Goal: Task Accomplishment & Management: Manage account settings

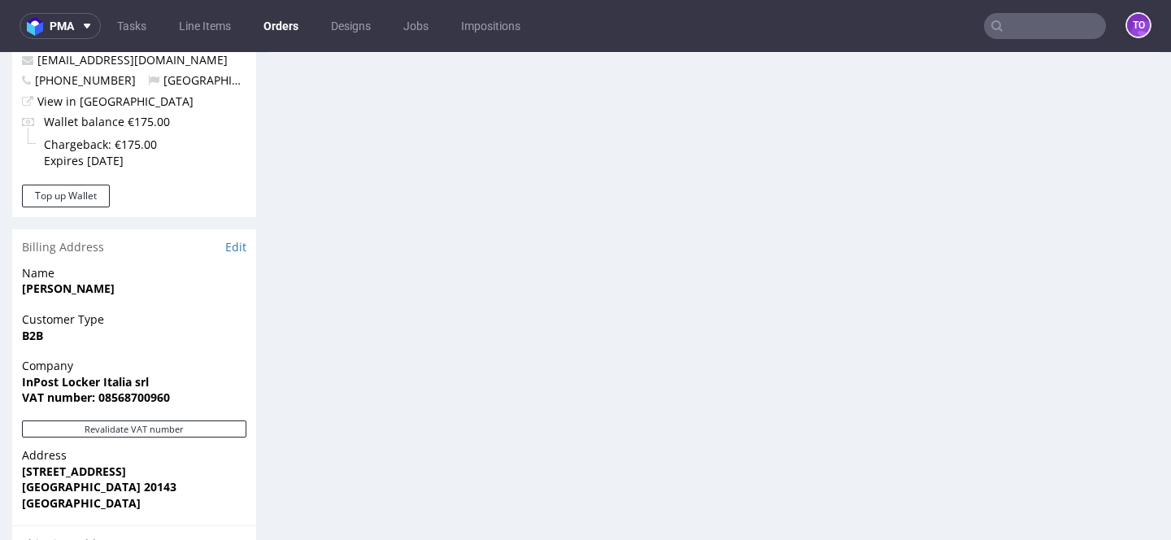
scroll to position [690, 0]
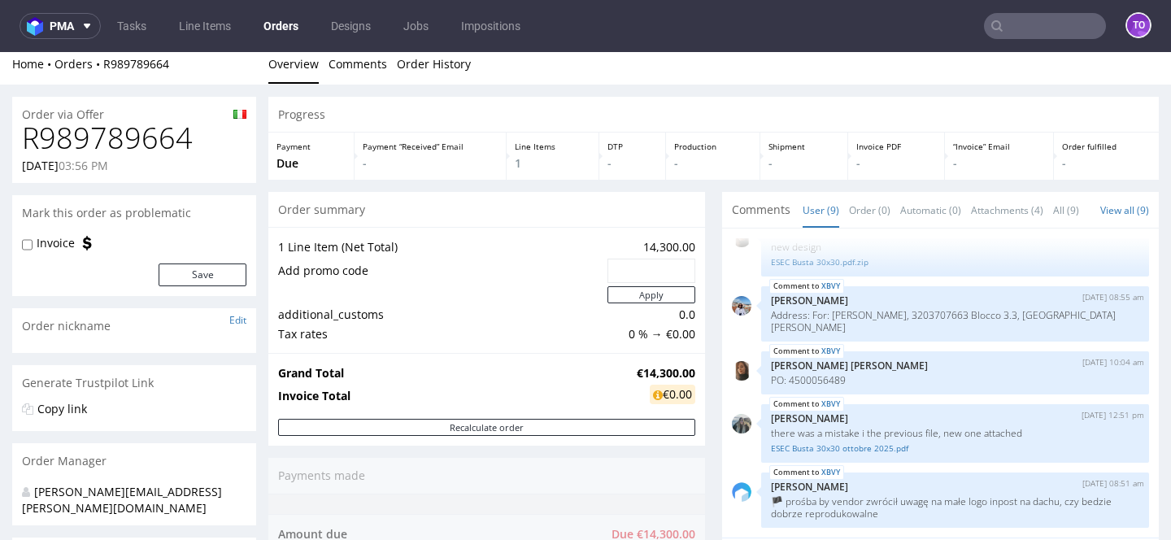
scroll to position [355, 0]
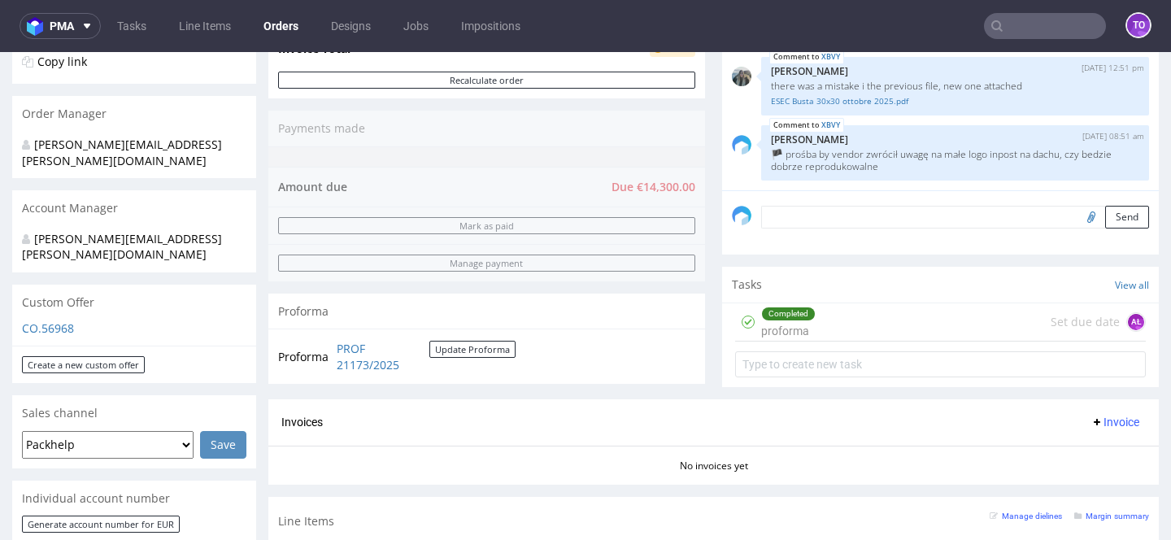
click at [876, 228] on textarea at bounding box center [955, 217] width 388 height 23
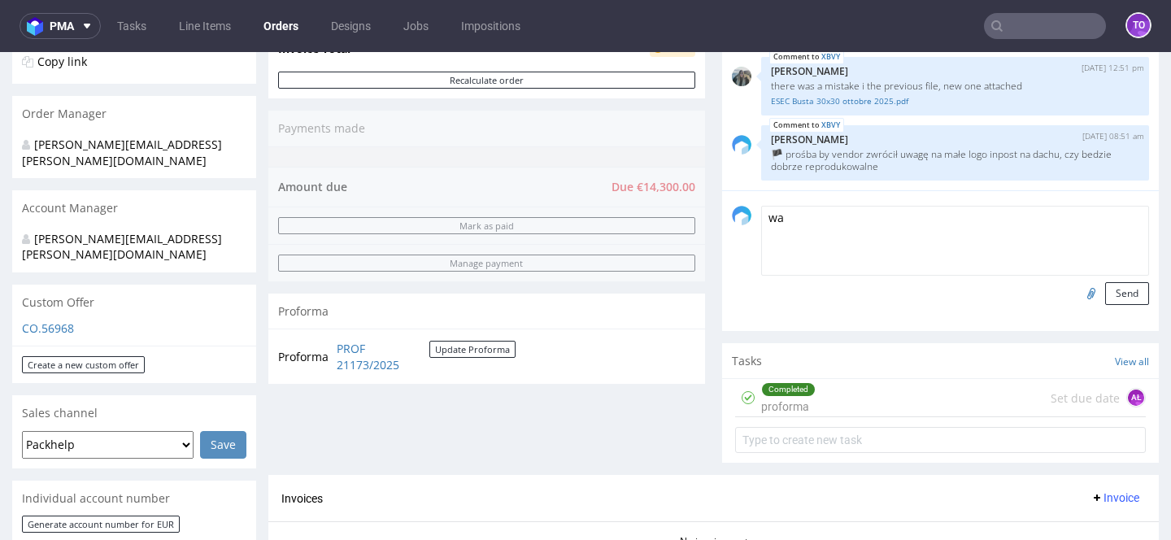
type textarea "w"
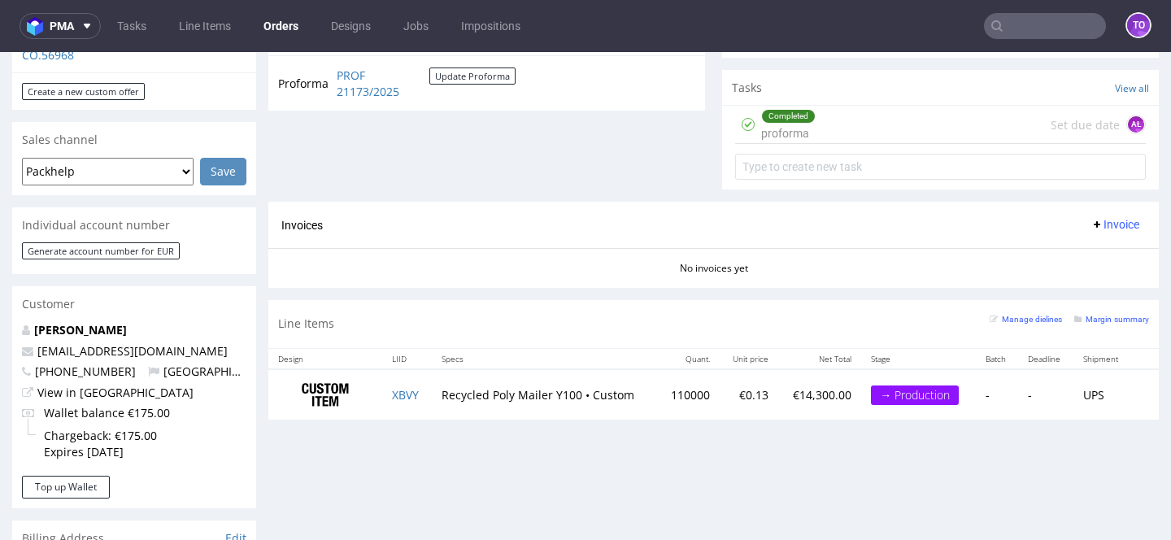
scroll to position [754, 0]
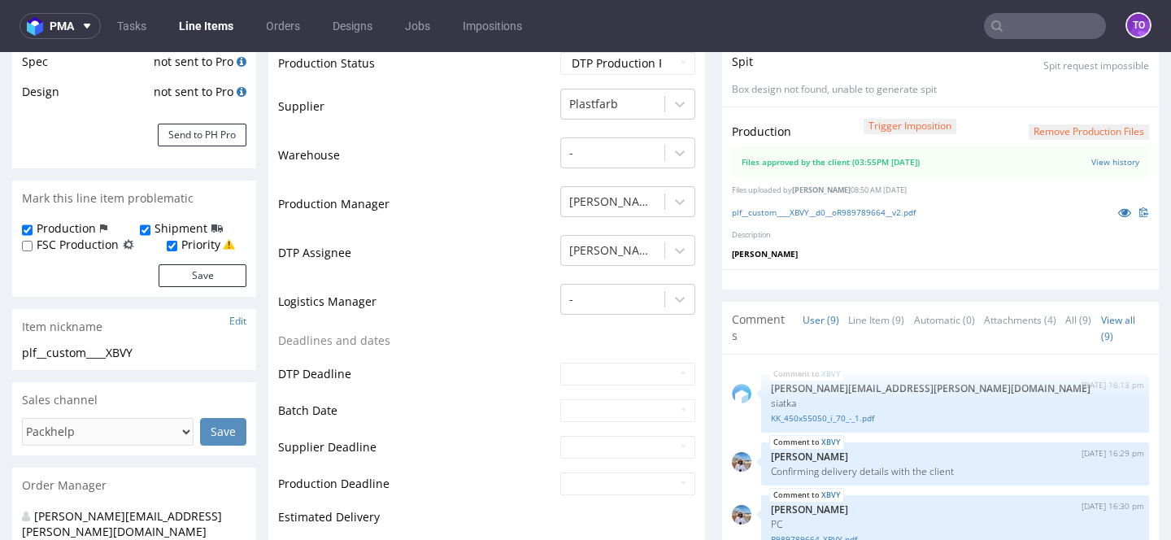
scroll to position [572, 0]
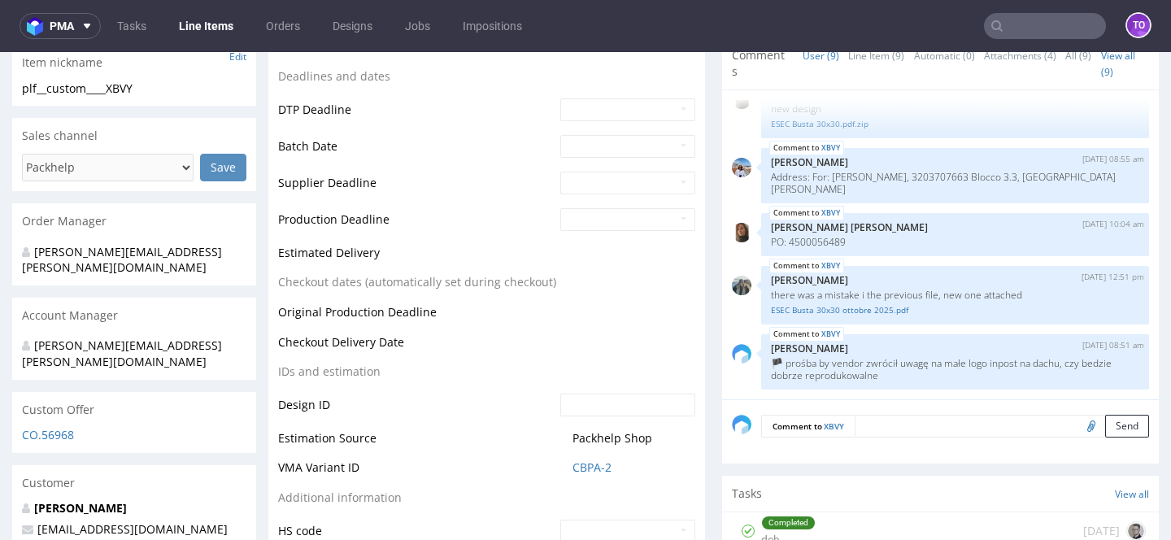
click at [865, 415] on textarea at bounding box center [1002, 426] width 294 height 23
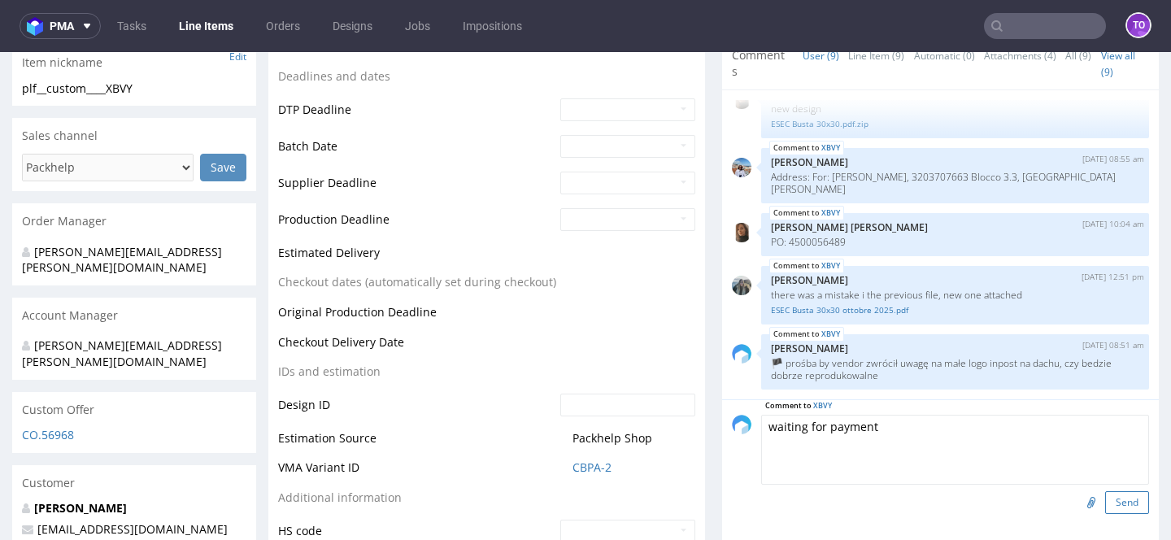
type textarea "waiting for payment"
click at [1105, 491] on button "Send" at bounding box center [1127, 502] width 44 height 23
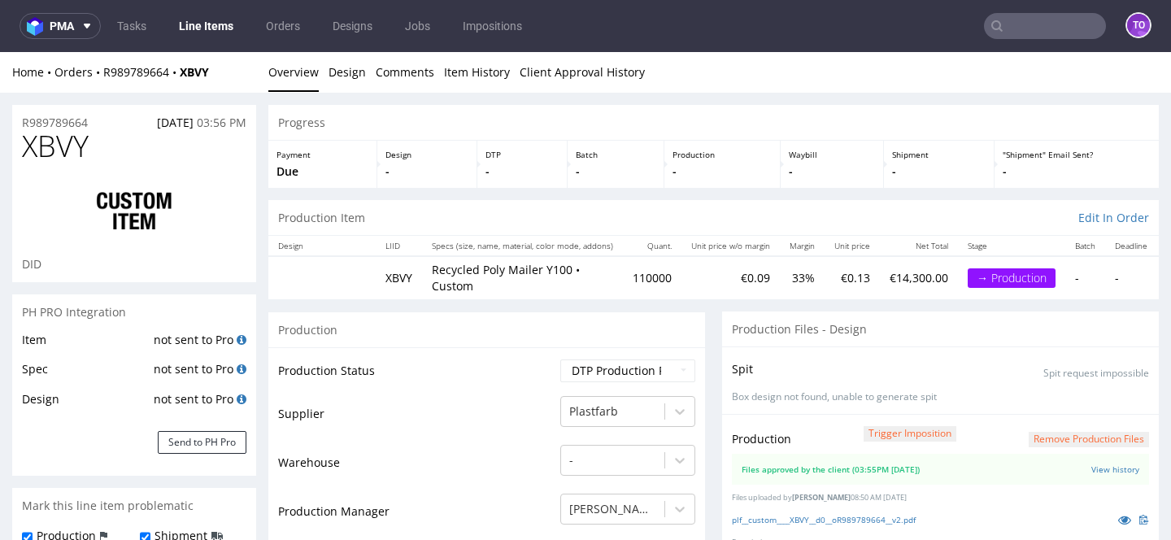
scroll to position [325, 0]
click at [196, 442] on button "Send to PH Pro" at bounding box center [202, 442] width 89 height 23
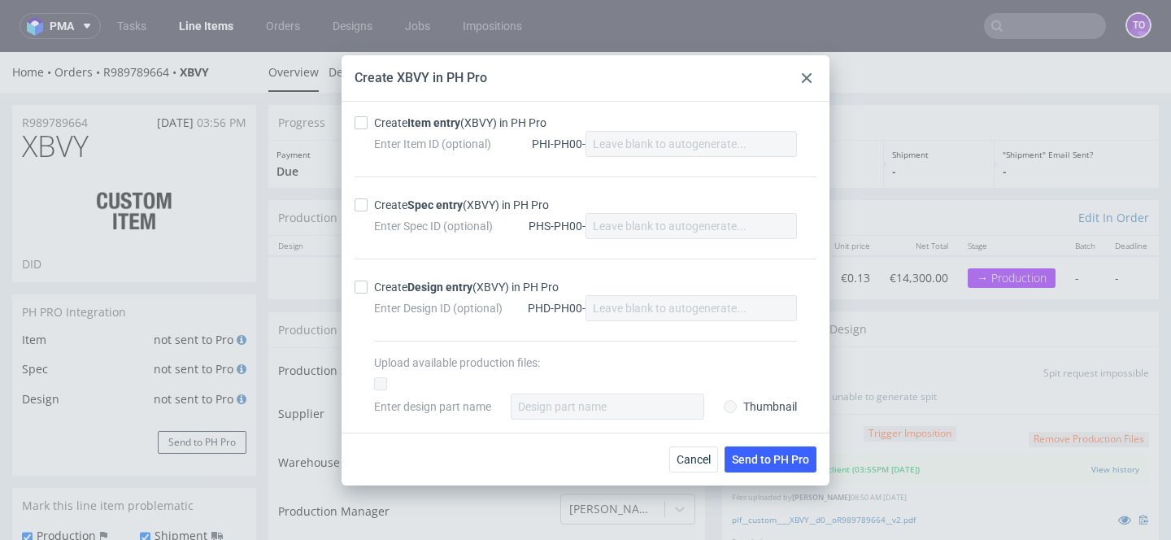
click at [666, 455] on div "Cancel Send to PH Pro" at bounding box center [585, 459] width 488 height 53
click at [686, 455] on span "Cancel" at bounding box center [693, 459] width 34 height 11
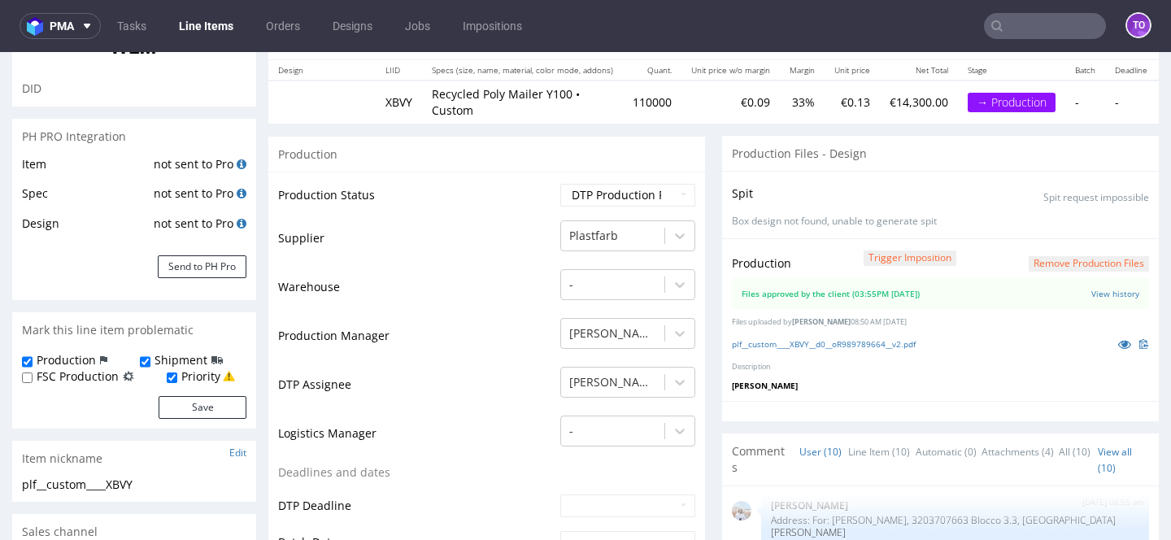
scroll to position [0, 0]
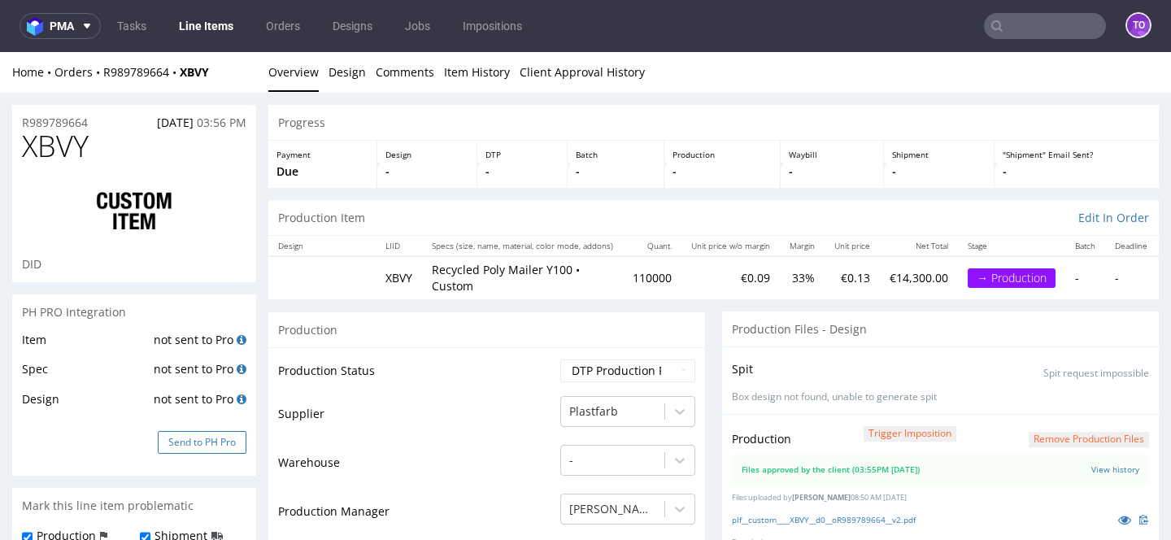
click at [200, 444] on button "Send to PH Pro" at bounding box center [202, 442] width 89 height 23
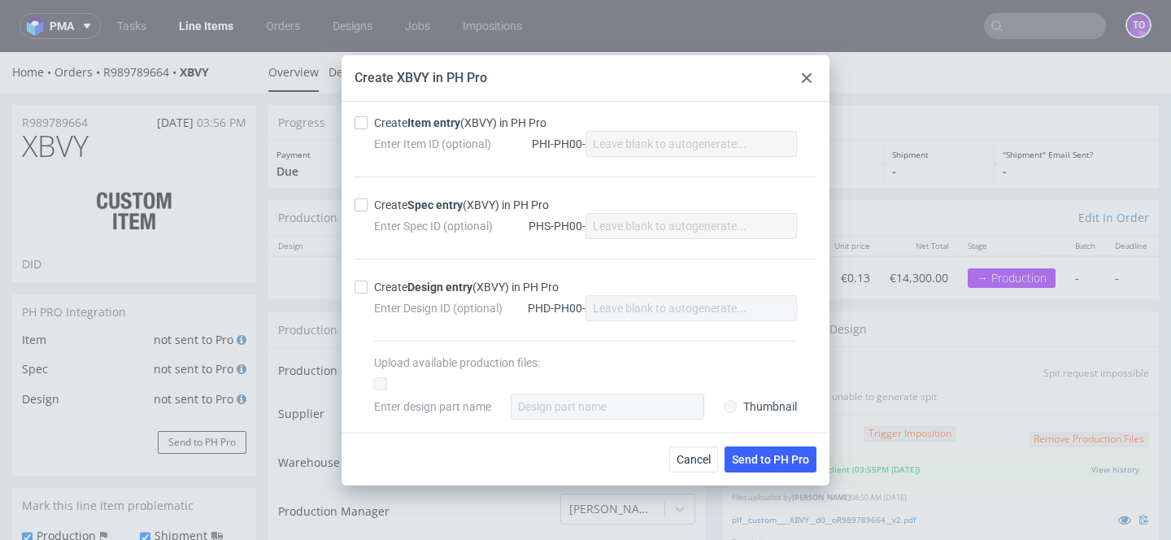
click at [408, 126] on div "Create Item entry (XBVY) in PH Pro" at bounding box center [460, 123] width 172 height 16
click at [368, 126] on input "Create Item entry (XBVY) in PH Pro" at bounding box center [361, 122] width 13 height 13
checkbox input "true"
click at [396, 213] on div "Enter Spec ID (optional) PHS-PH00-" at bounding box center [585, 226] width 423 height 26
click at [396, 206] on div "Create Spec entry (XBVY) in PH Pro" at bounding box center [461, 205] width 175 height 16
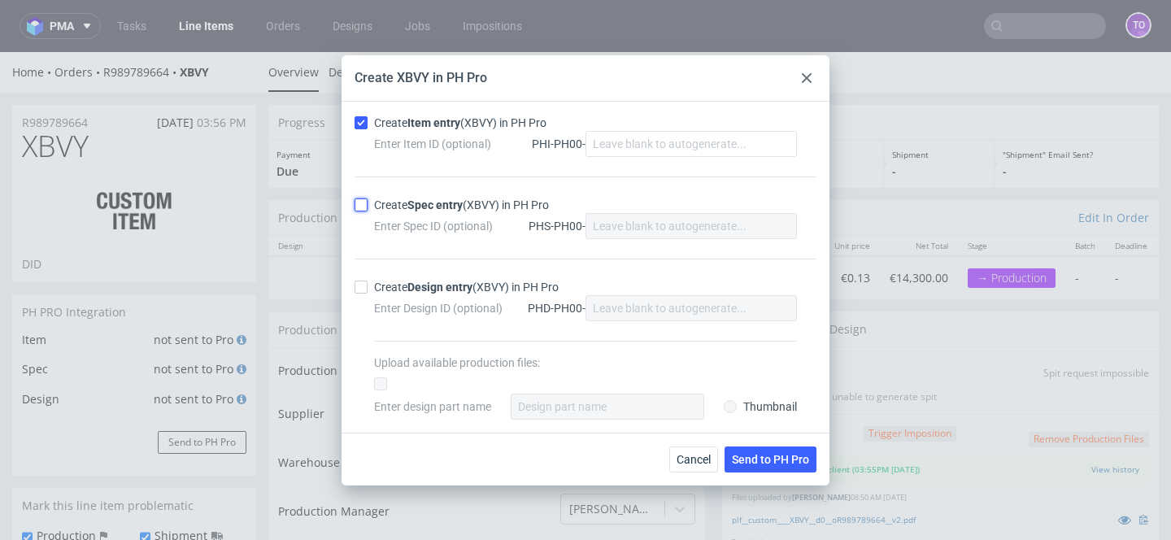
click at [368, 206] on input "Create Spec entry (XBVY) in PH Pro" at bounding box center [361, 204] width 13 height 13
checkbox input "true"
click at [389, 282] on div "Create Design entry (XBVY) in PH Pro" at bounding box center [466, 287] width 185 height 16
click at [368, 282] on input "Create Design entry (XBVY) in PH Pro" at bounding box center [361, 287] width 13 height 13
checkbox input "true"
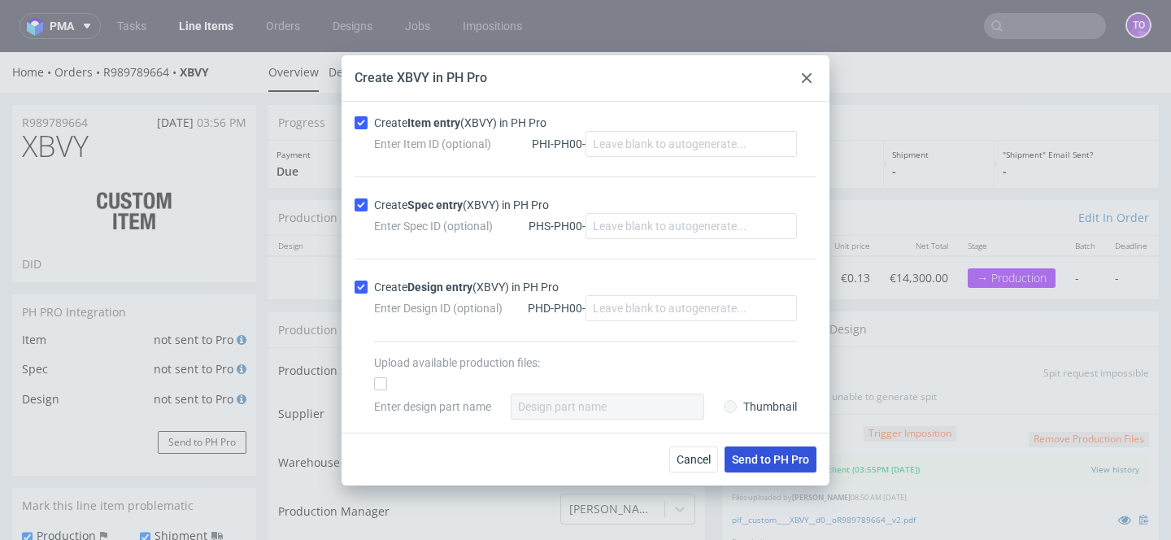
click at [737, 465] on span "Send to PH Pro" at bounding box center [770, 459] width 77 height 11
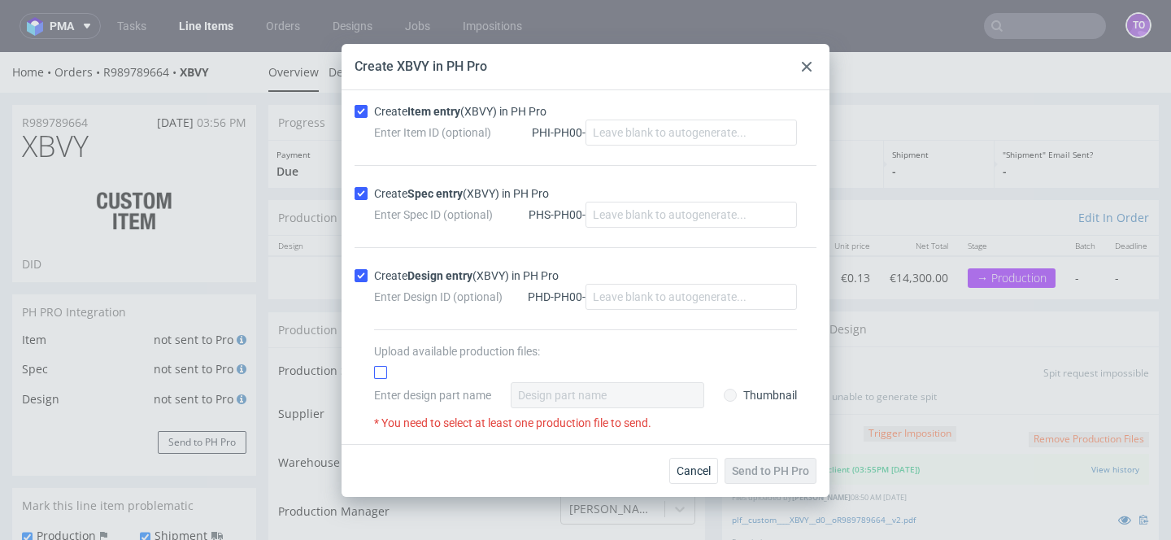
click at [382, 375] on input "checkbox" at bounding box center [380, 372] width 13 height 13
checkbox input "true"
radio input "true"
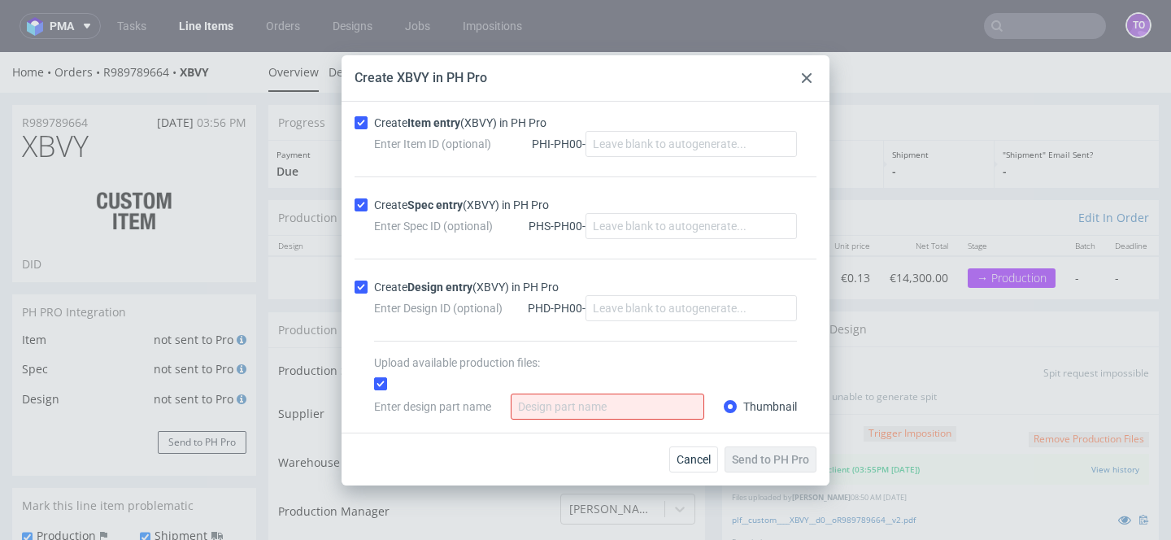
click at [568, 420] on div "Create Item entry (XBVY) in PH Pro Enter Item ID (optional) PHI-PH00- Create Sp…" at bounding box center [585, 267] width 488 height 331
click at [568, 414] on input "Enter design part name" at bounding box center [608, 407] width 194 height 26
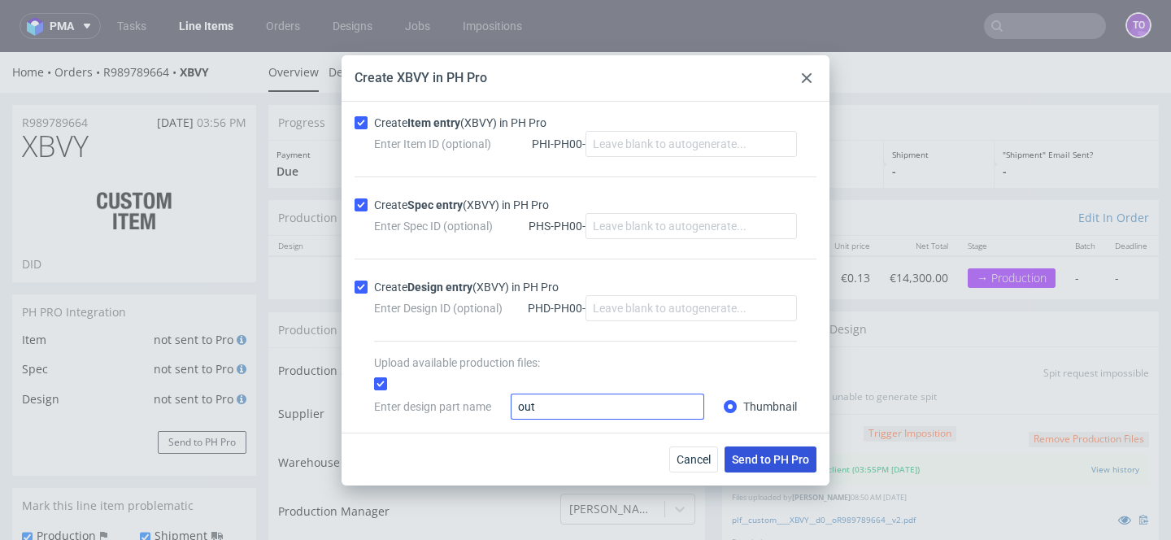
type input "out"
click at [732, 457] on span "Send to PH Pro" at bounding box center [770, 459] width 77 height 11
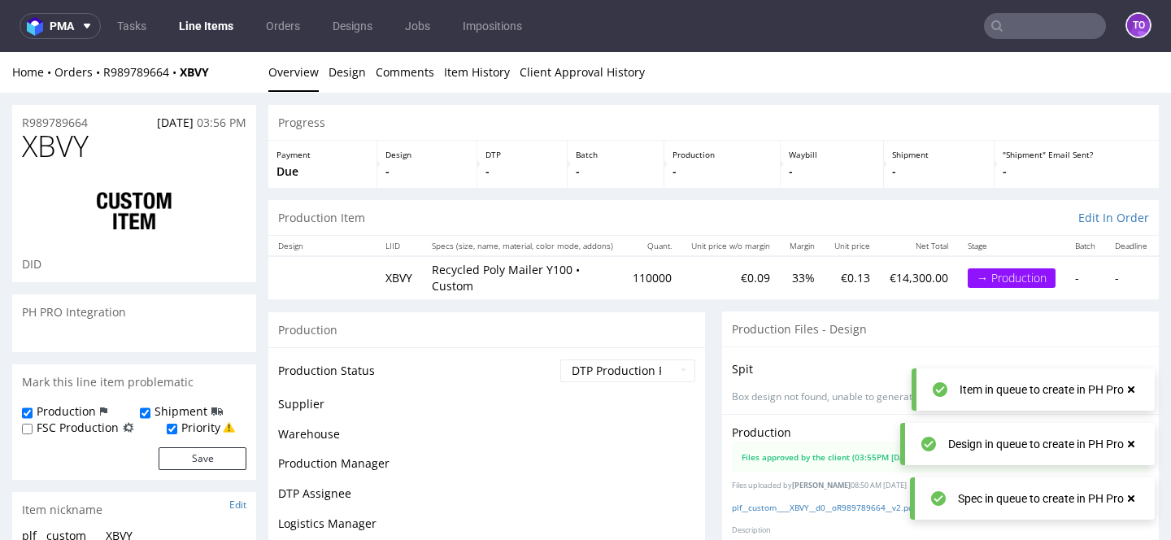
scroll to position [325, 0]
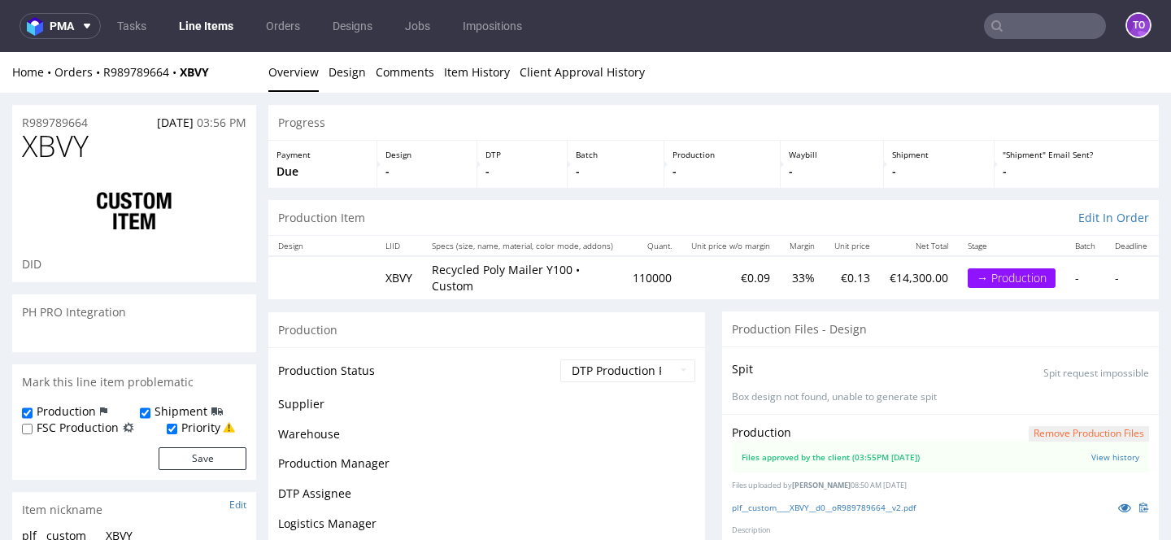
scroll to position [325, 0]
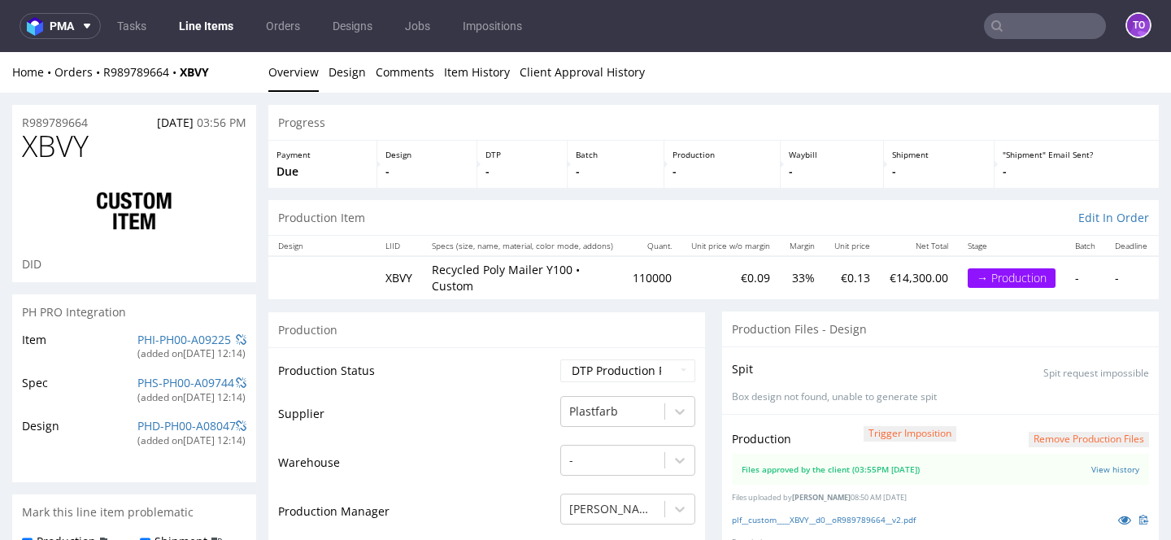
click at [191, 346] on div "PHI-PH00-A09225" at bounding box center [184, 340] width 94 height 16
click at [192, 342] on link "PHI-PH00-A09225" at bounding box center [184, 339] width 94 height 15
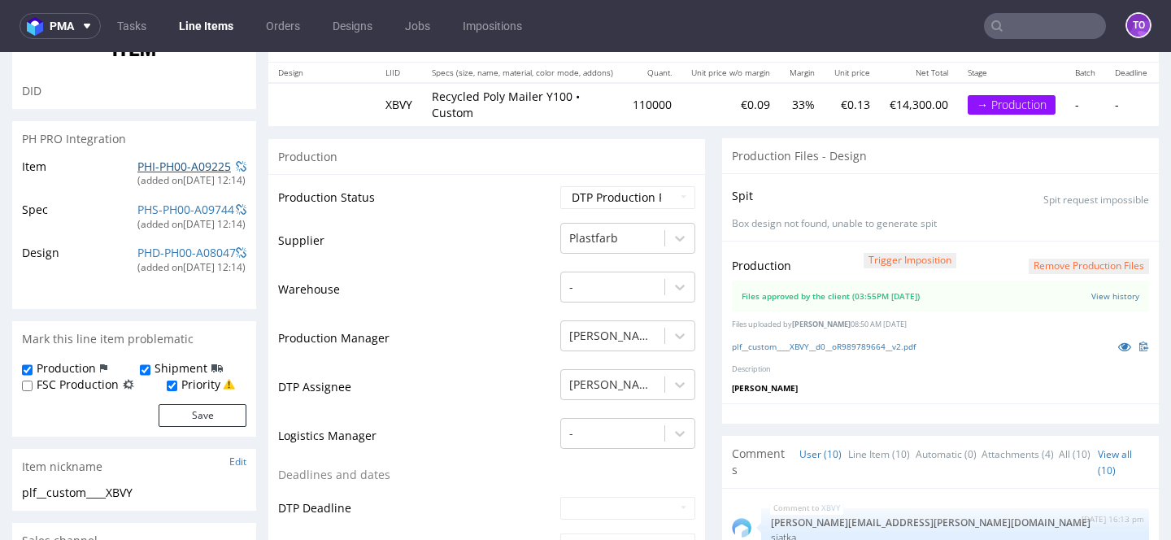
scroll to position [93, 0]
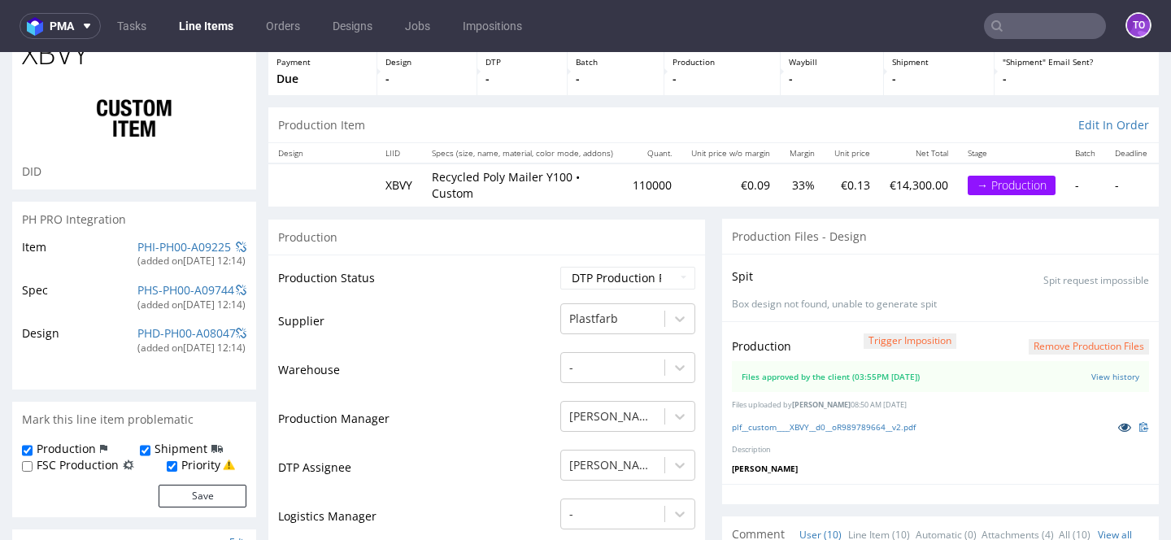
click at [1118, 421] on icon at bounding box center [1124, 426] width 13 height 11
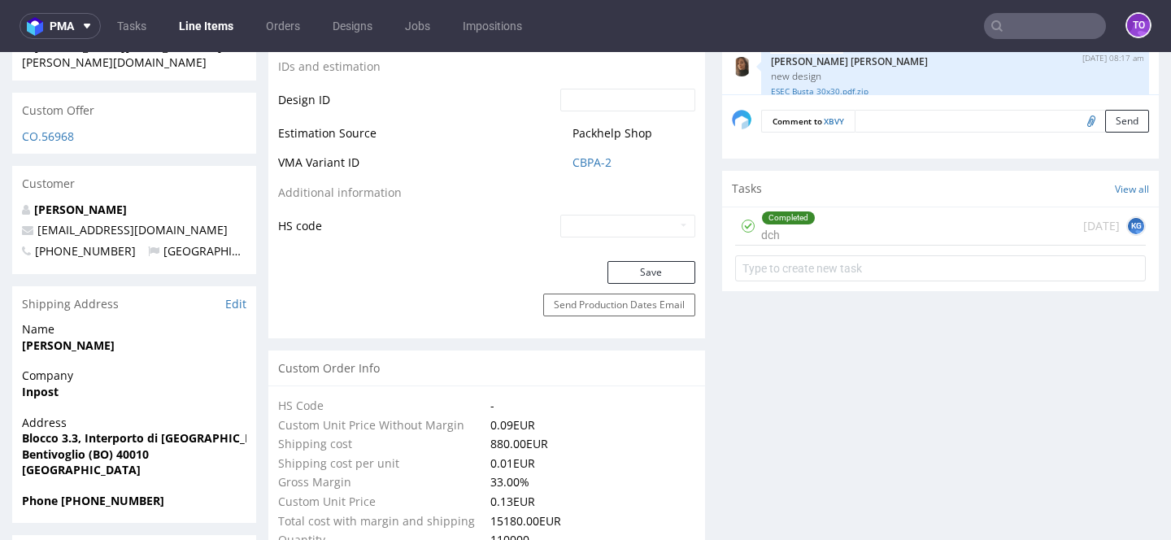
scroll to position [933, 0]
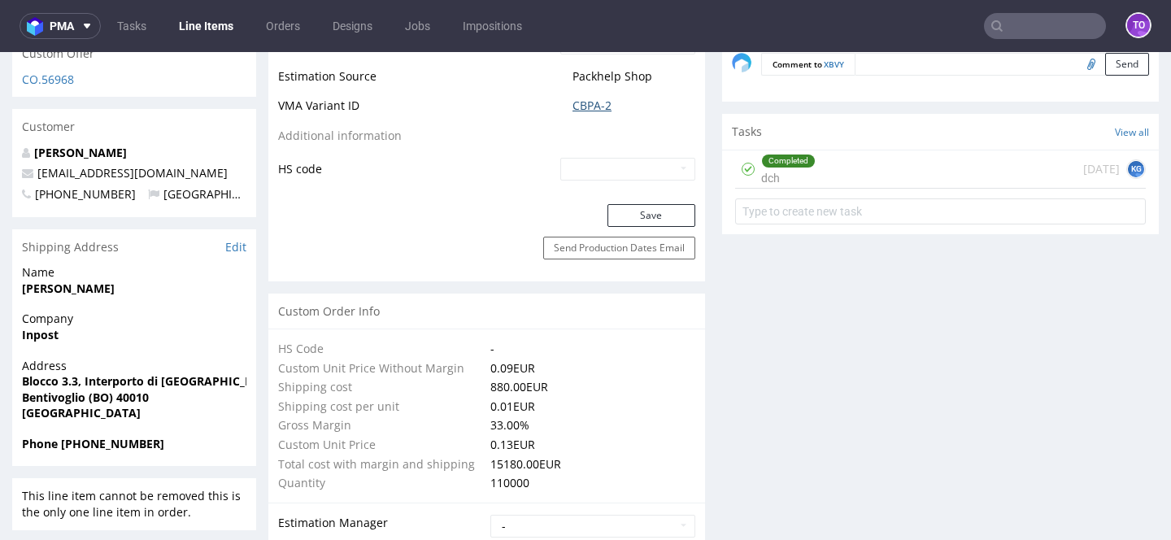
click at [584, 98] on link "CBPA-2" at bounding box center [591, 106] width 39 height 16
click at [580, 98] on link "CBPA-2" at bounding box center [591, 106] width 39 height 16
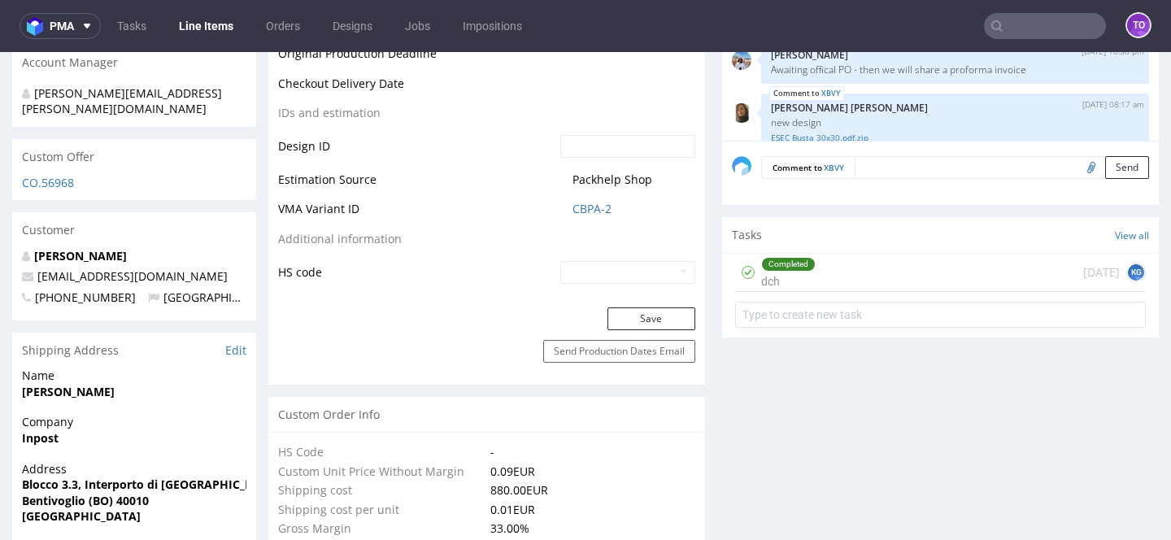
scroll to position [857, 0]
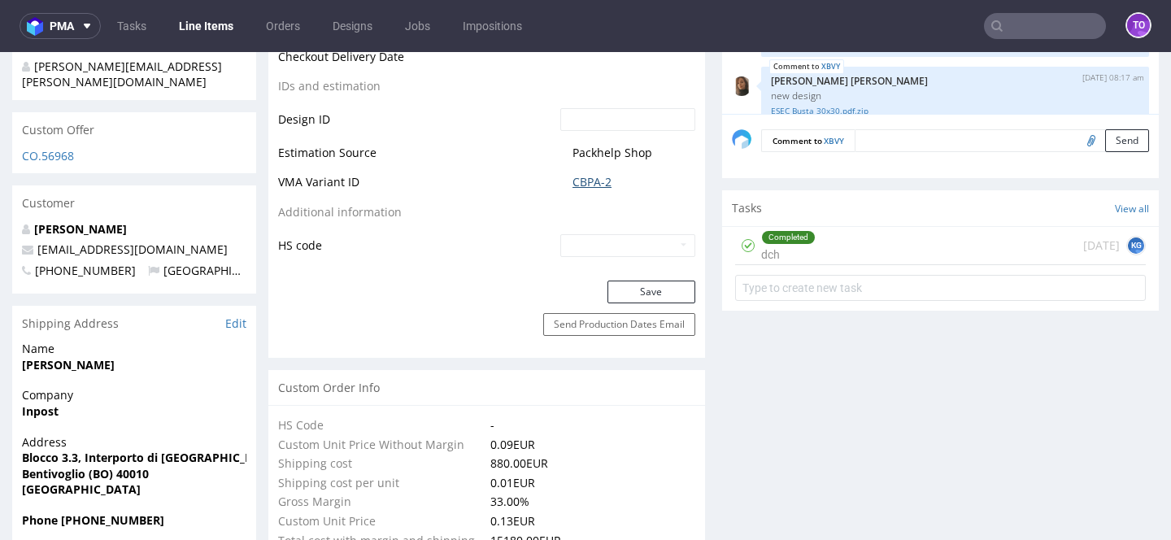
click at [589, 174] on link "CBPA-2" at bounding box center [591, 182] width 39 height 16
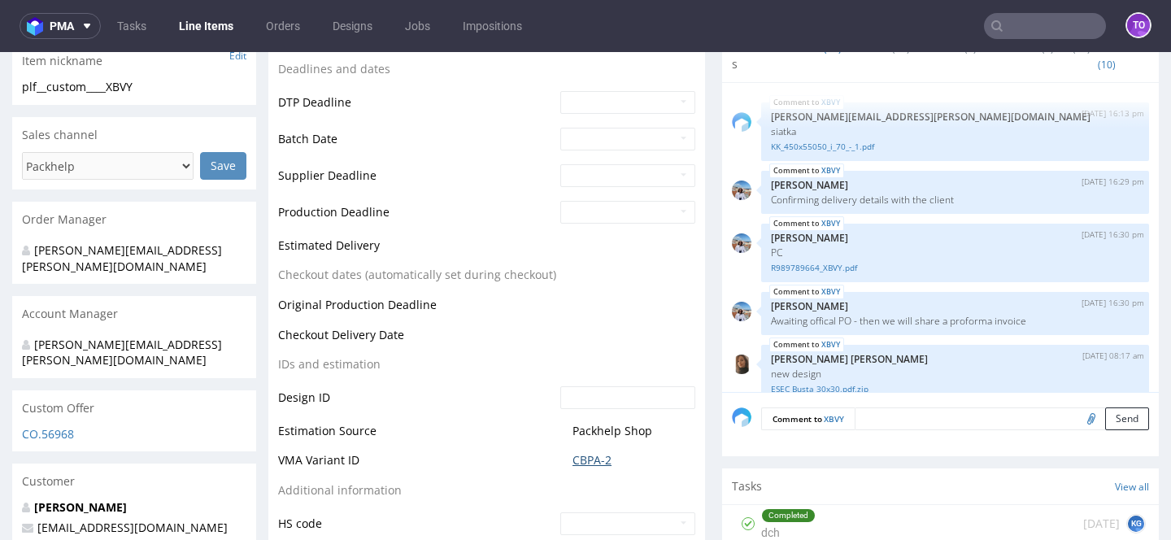
scroll to position [768, 0]
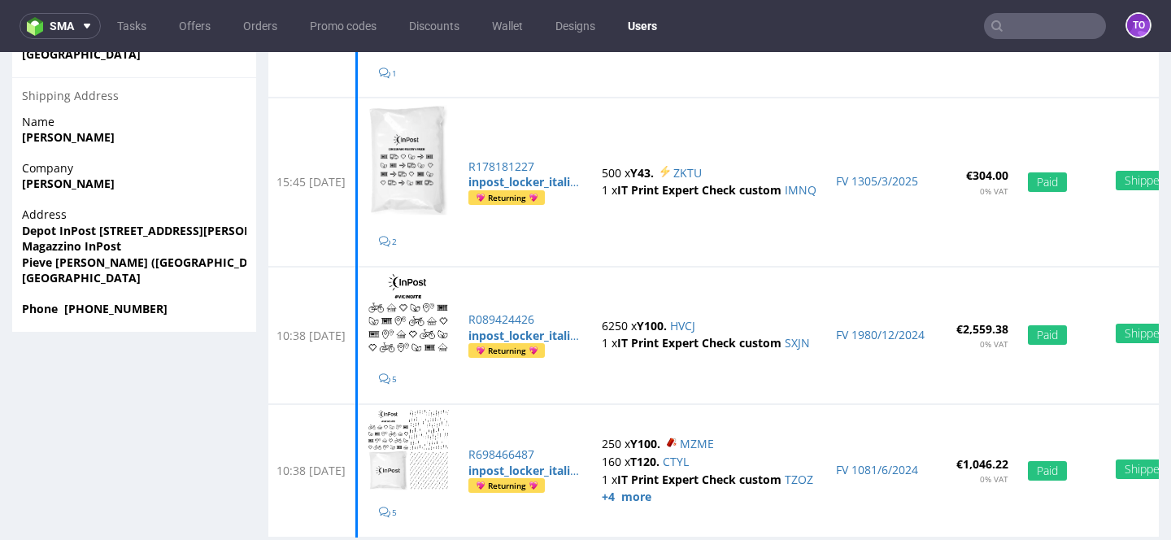
scroll to position [672, 0]
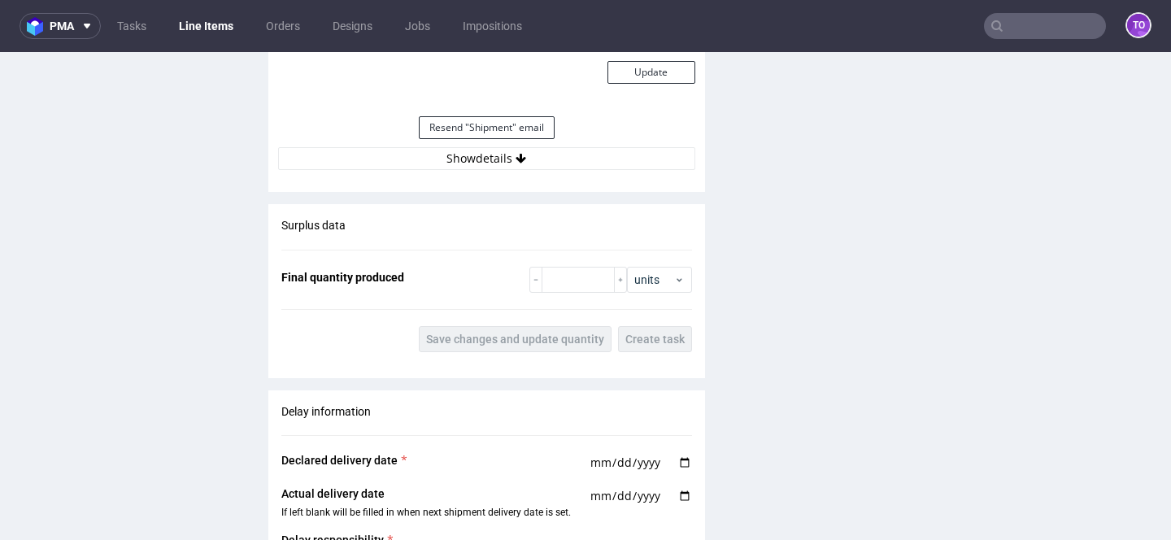
scroll to position [1216, 0]
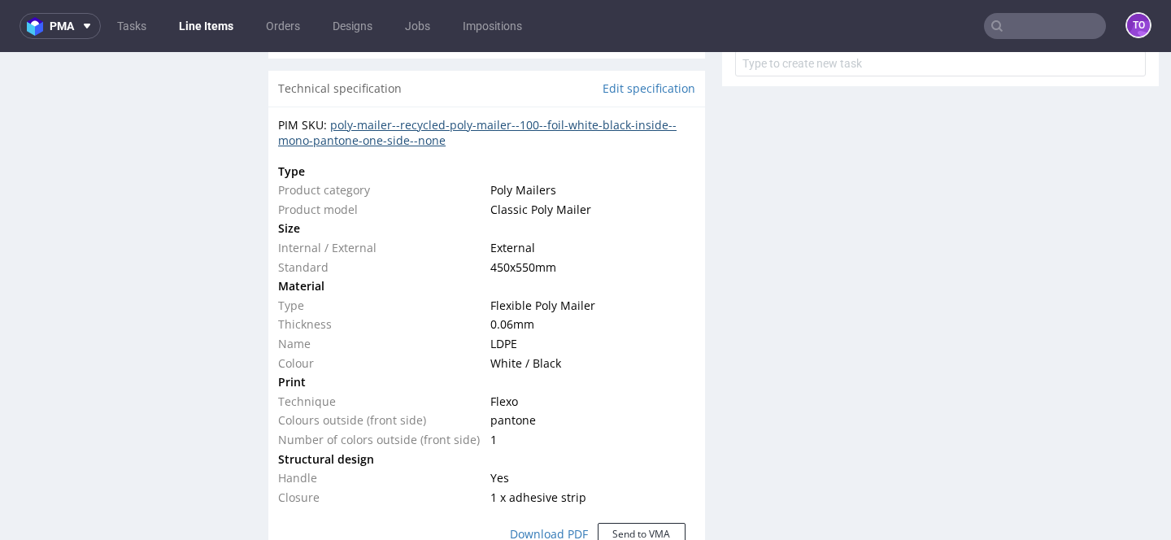
click at [481, 127] on link "poly-mailer--recycled-poly-mailer--100--foil-white-black-inside--mono-pantone-o…" at bounding box center [477, 133] width 398 height 32
drag, startPoint x: 530, startPoint y: 323, endPoint x: 464, endPoint y: 323, distance: 65.9
click at [464, 323] on tr "Thickness 0.06 mm" at bounding box center [486, 325] width 417 height 20
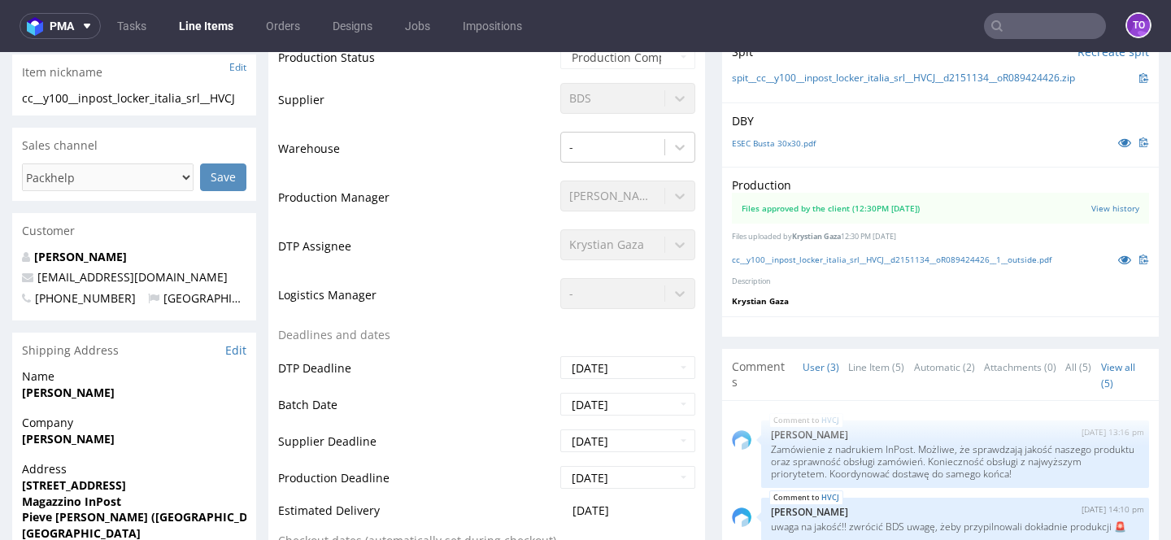
scroll to position [437, 0]
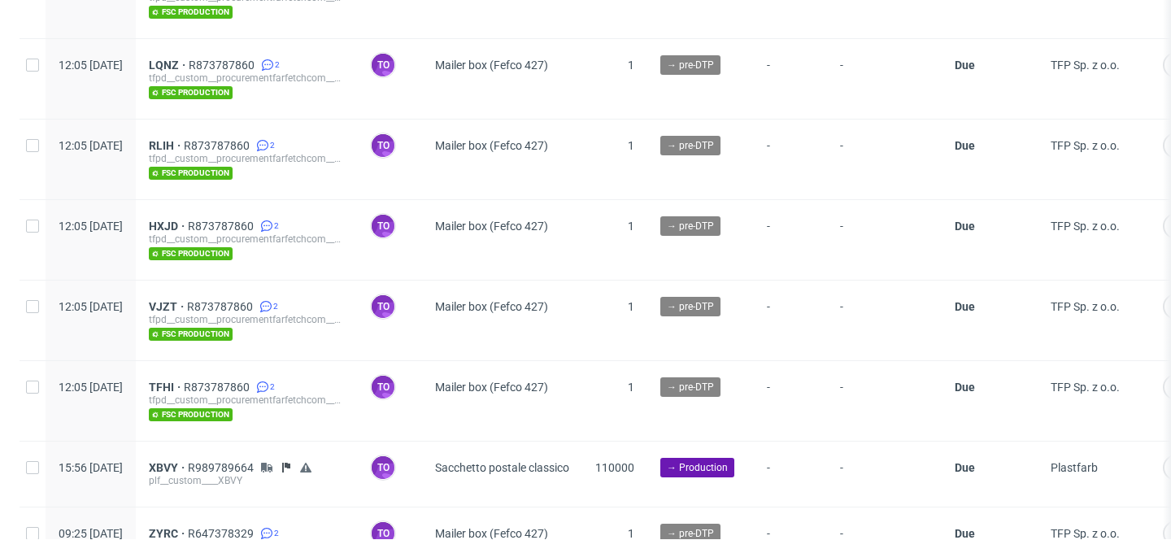
scroll to position [916, 0]
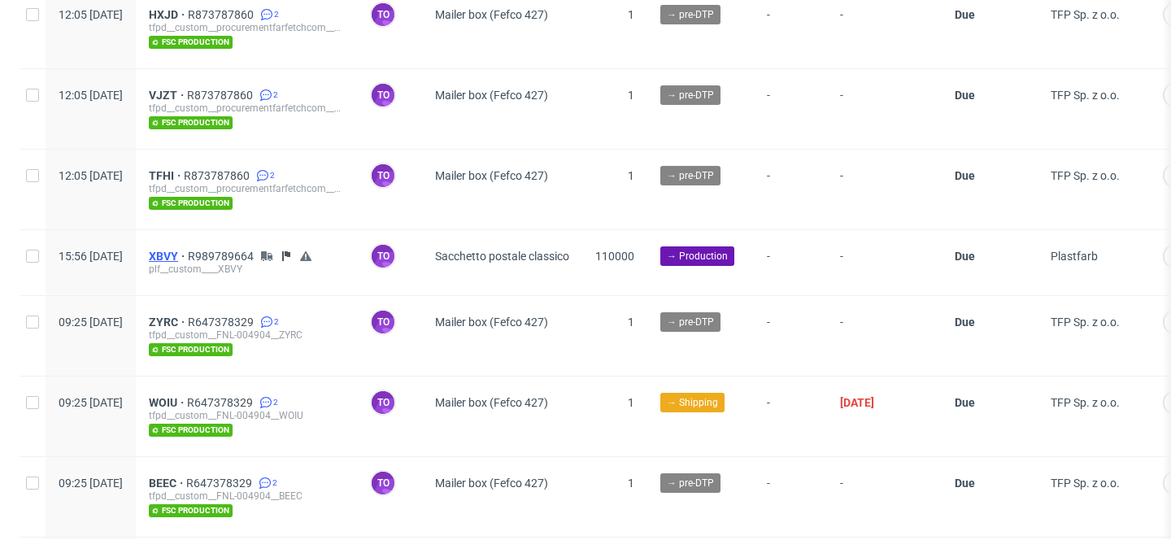
click at [188, 255] on span "XBVY" at bounding box center [168, 256] width 39 height 13
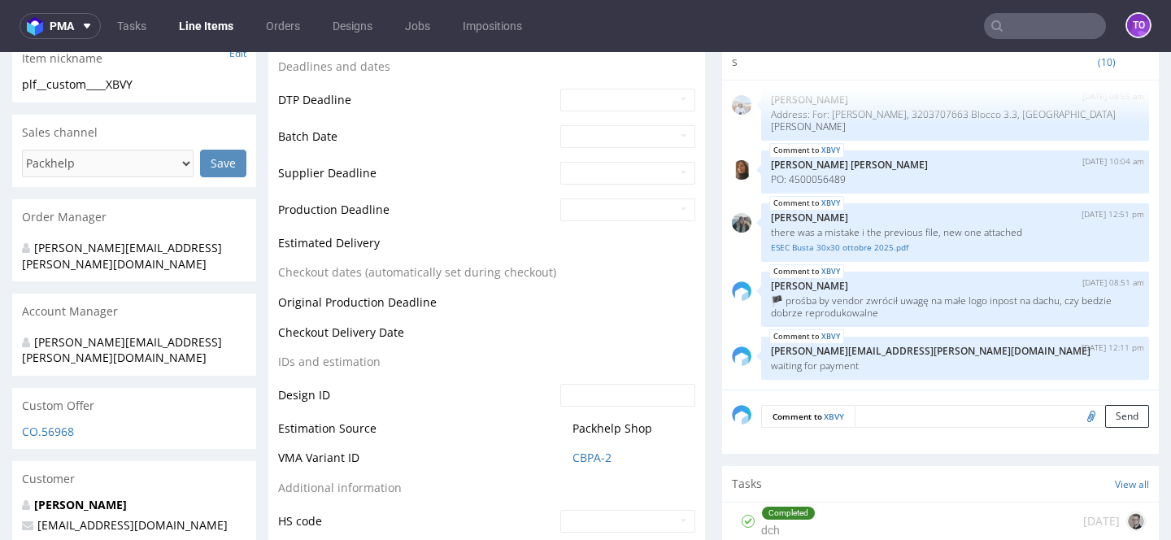
scroll to position [582, 0]
click at [597, 447] on td "CBPA-2" at bounding box center [625, 462] width 139 height 30
click at [594, 450] on link "CBPA-2" at bounding box center [591, 457] width 39 height 16
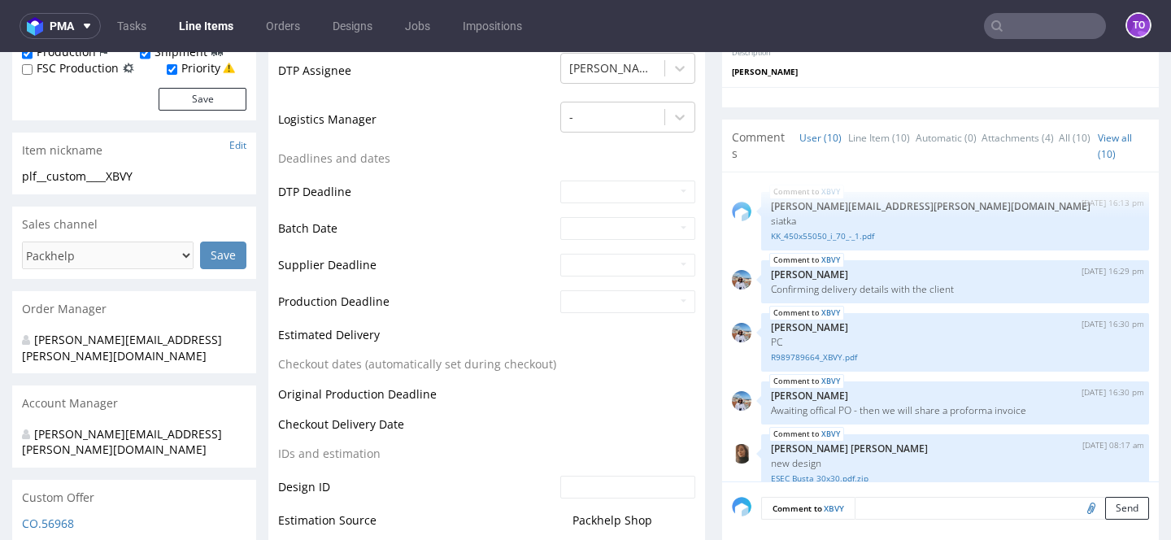
scroll to position [655, 0]
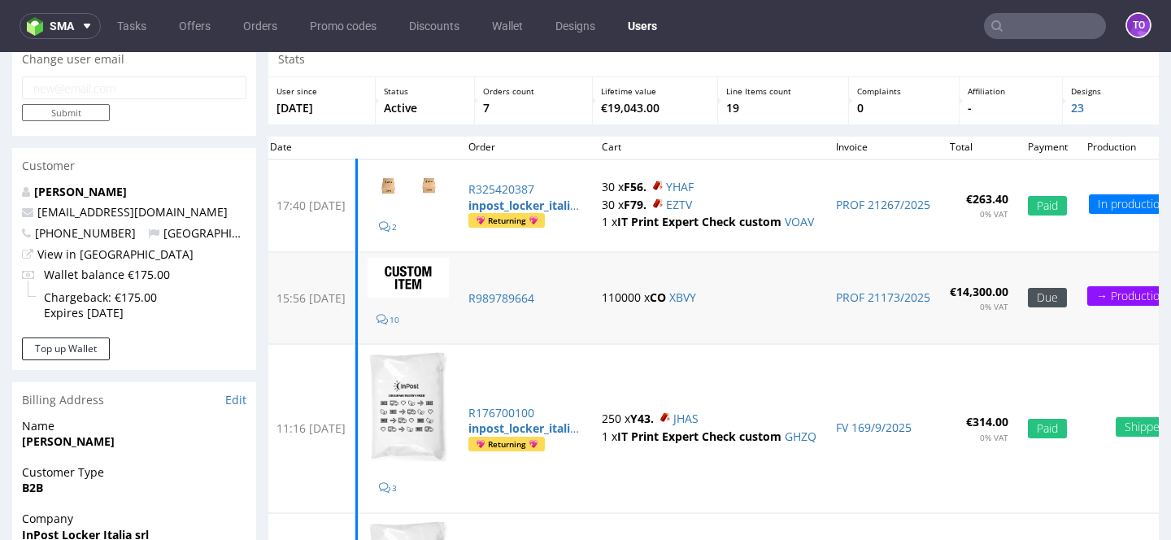
scroll to position [66, 0]
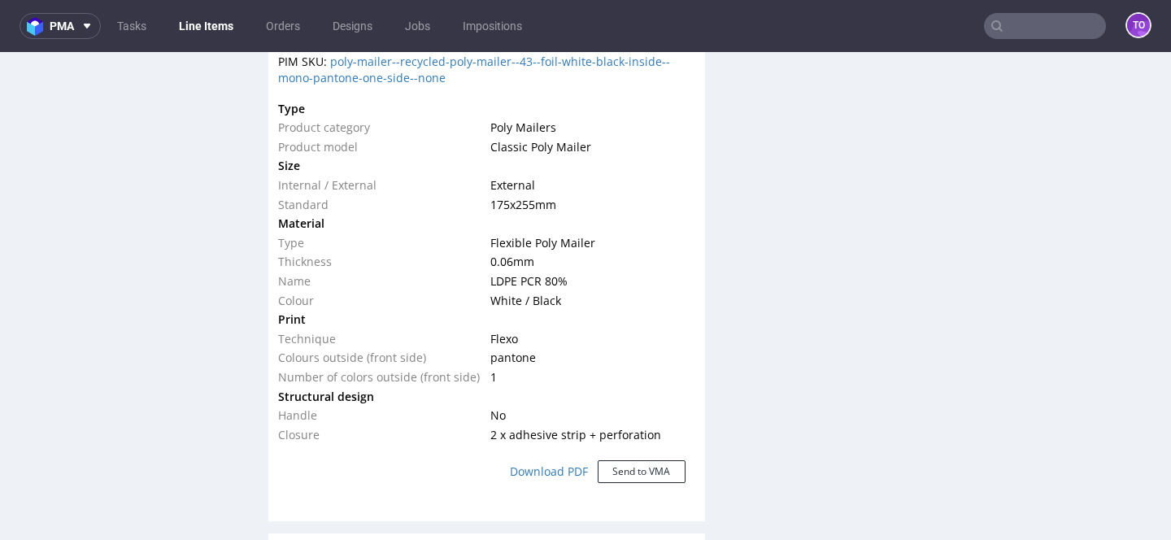
scroll to position [1314, 0]
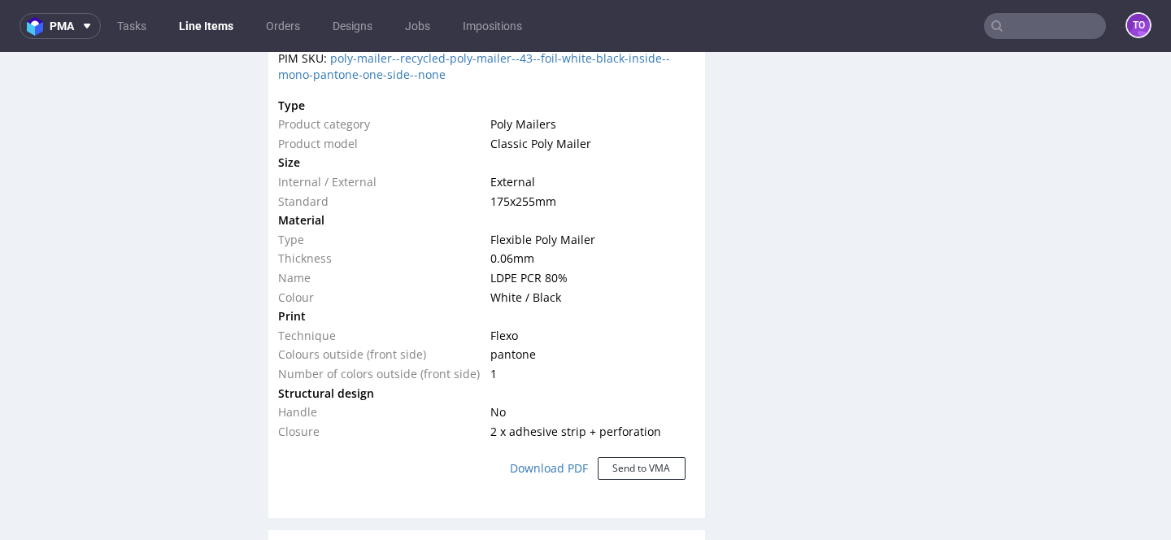
click at [214, 31] on link "Line Items" at bounding box center [206, 26] width 74 height 26
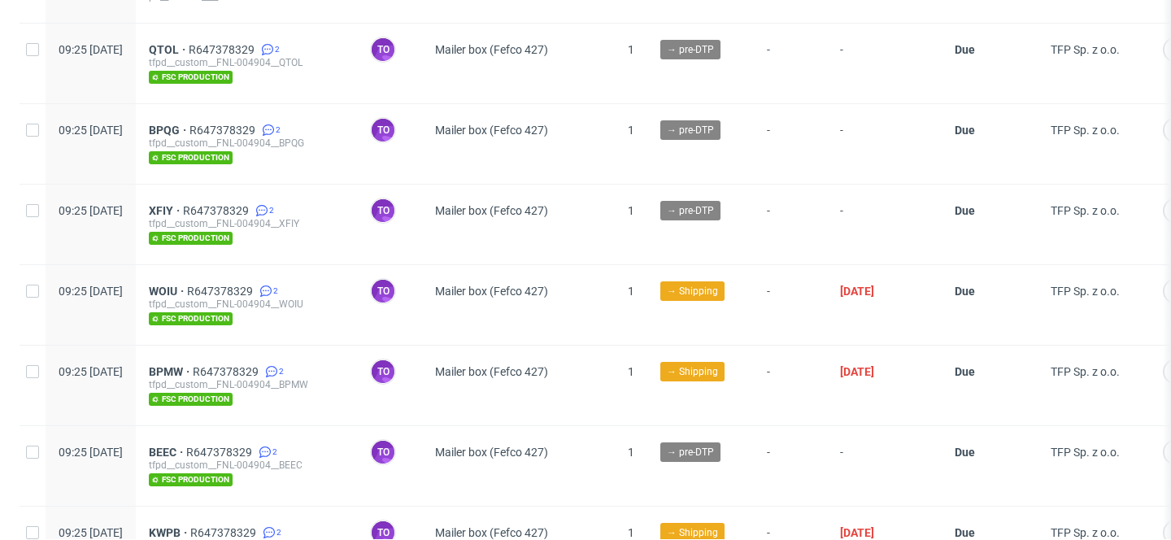
scroll to position [893, 0]
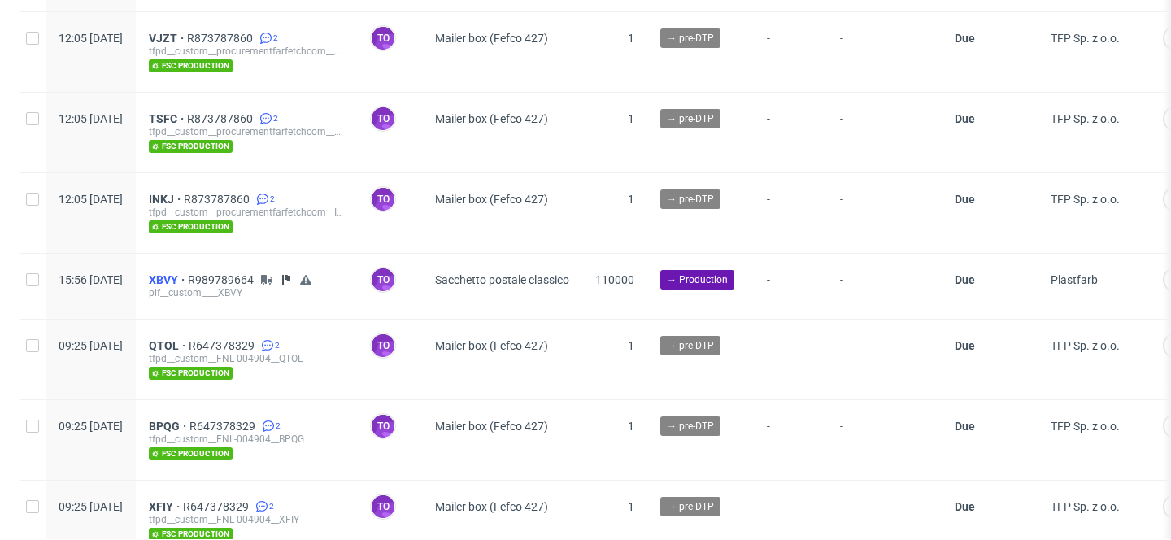
click at [188, 279] on span "XBVY" at bounding box center [168, 279] width 39 height 13
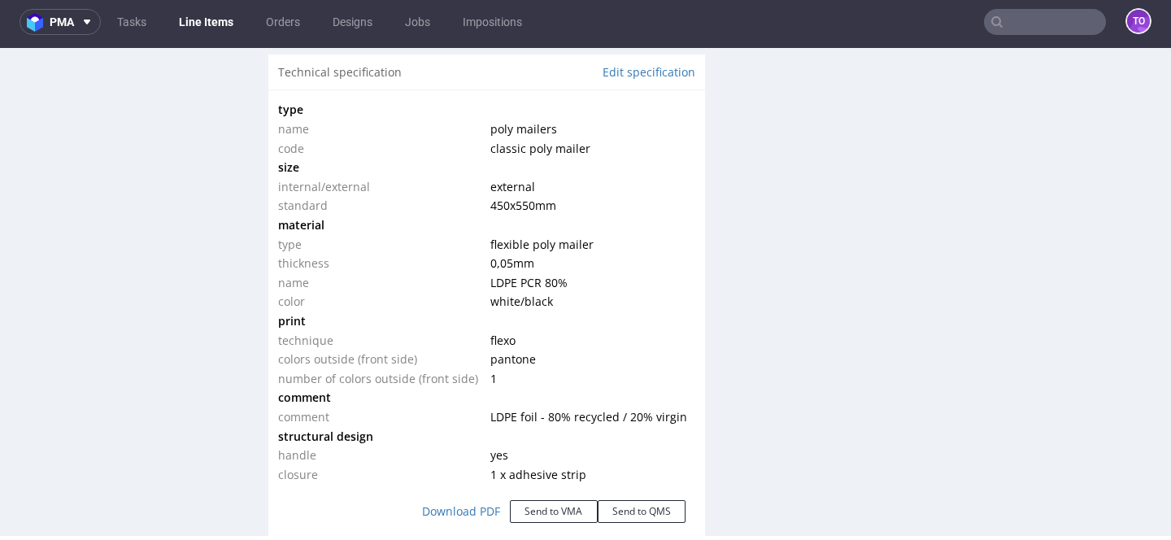
scroll to position [1533, 0]
click at [641, 54] on div "Technical specification Edit specification" at bounding box center [486, 72] width 437 height 36
click at [641, 63] on link "Edit specification" at bounding box center [648, 71] width 93 height 16
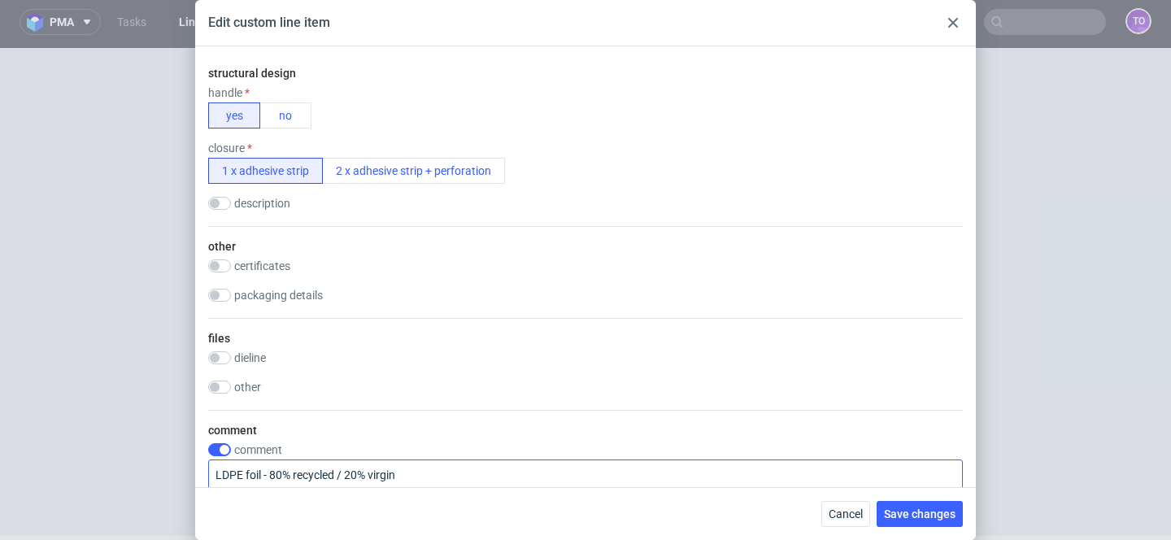
scroll to position [1077, 0]
click at [1029, 194] on div "Edit custom line item Technical specification Instant price RFQ type name poly …" at bounding box center [585, 270] width 1171 height 540
click at [950, 24] on use at bounding box center [953, 23] width 10 height 10
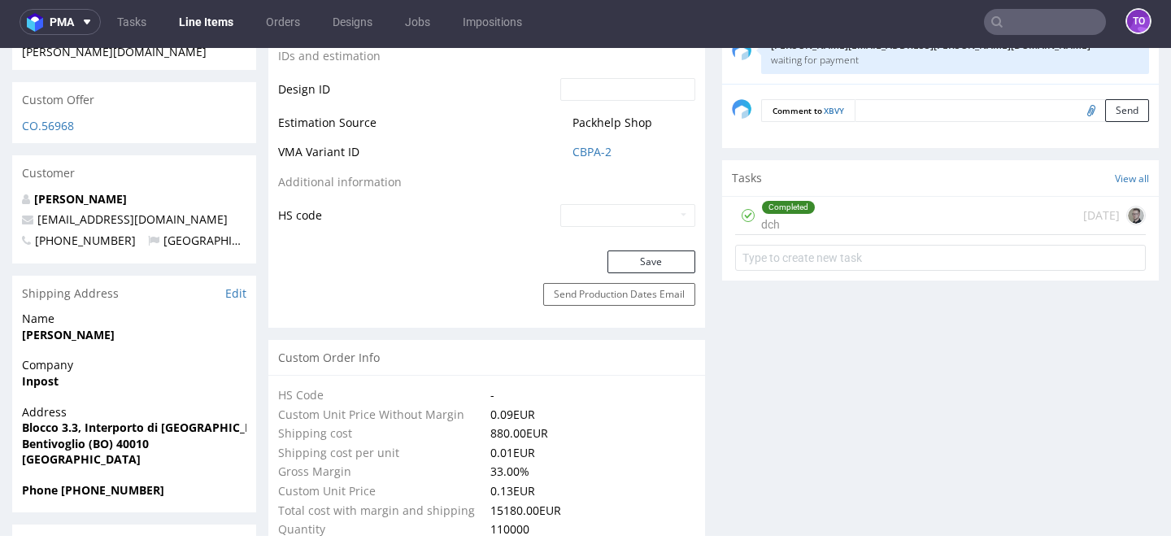
scroll to position [842, 0]
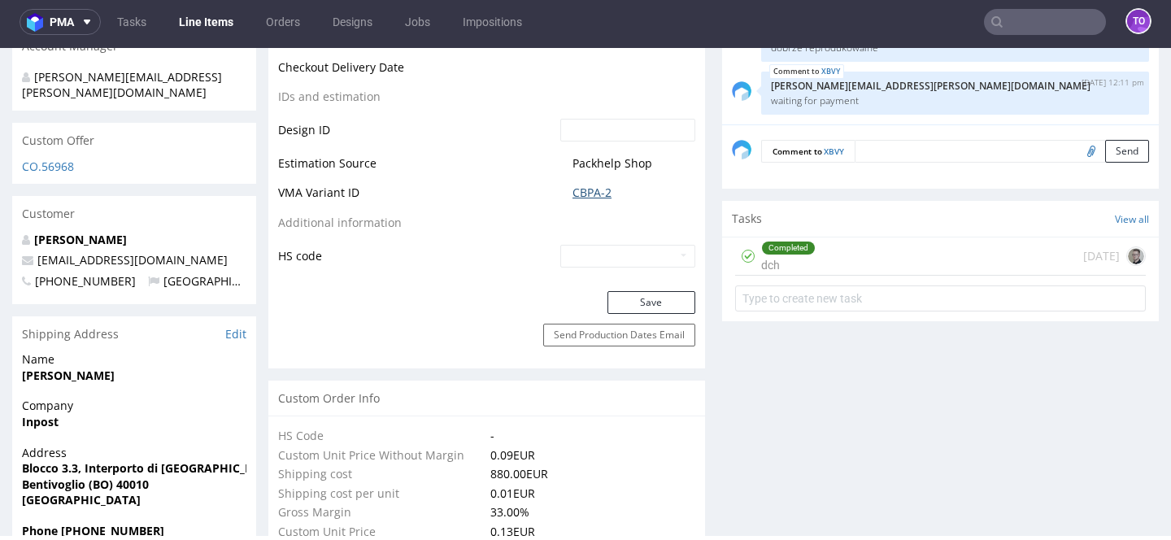
click at [593, 185] on link "CBPA-2" at bounding box center [591, 193] width 39 height 16
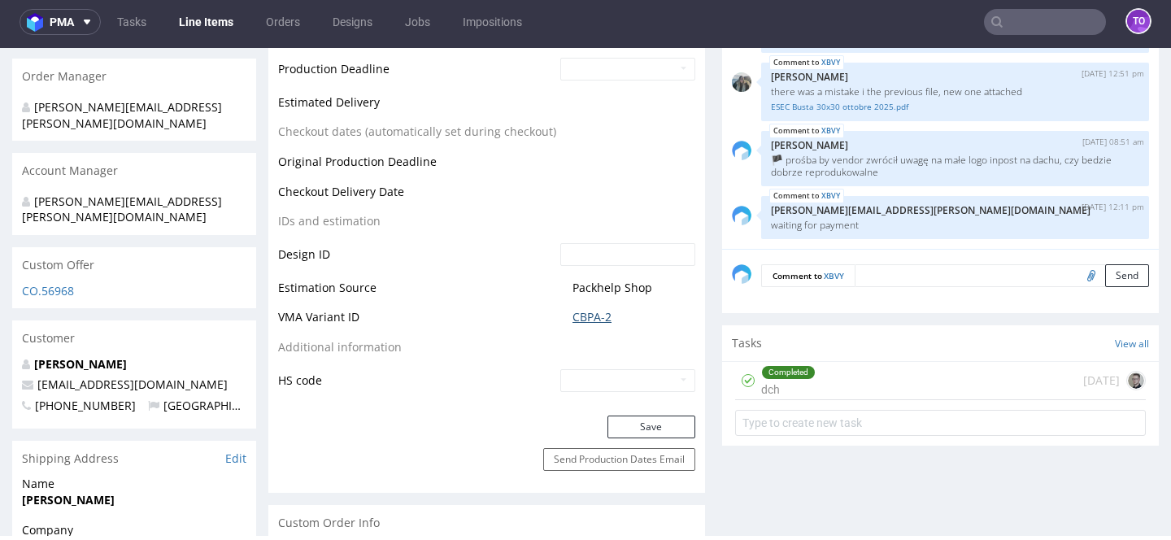
scroll to position [803, 0]
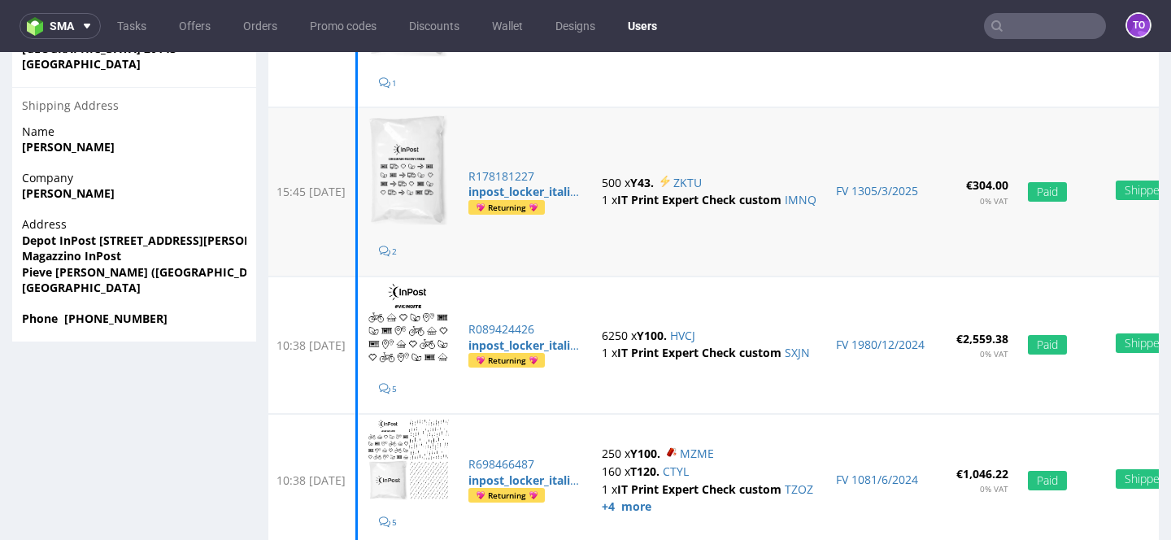
scroll to position [654, 0]
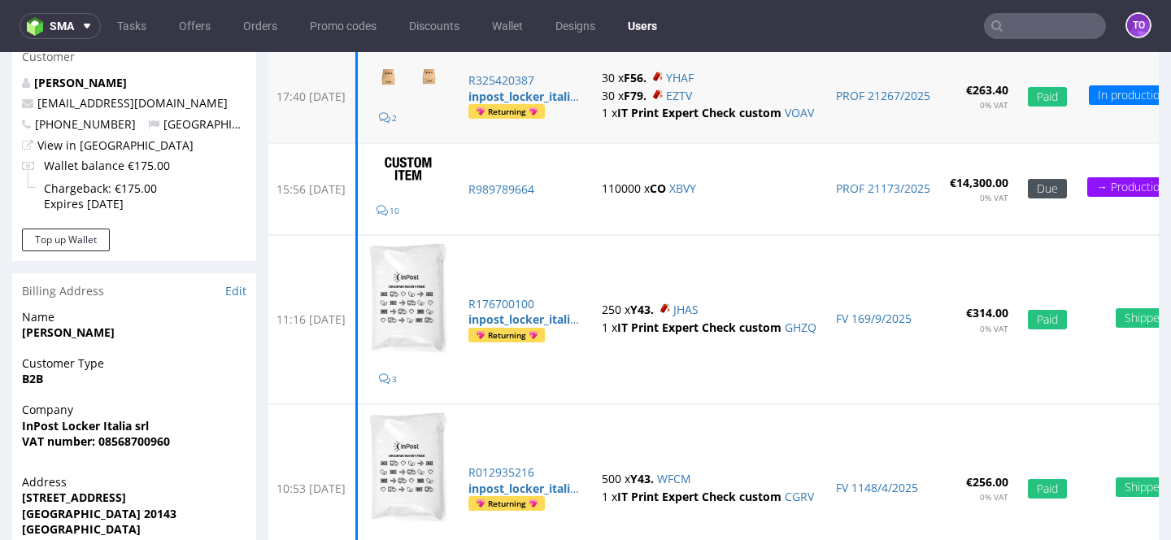
scroll to position [177, 0]
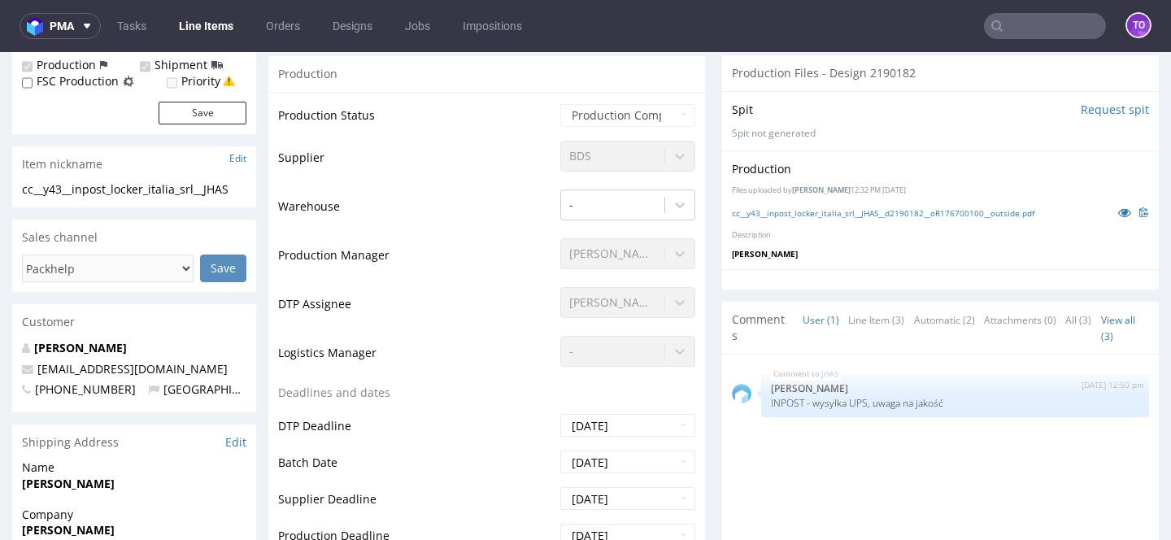
scroll to position [442, 0]
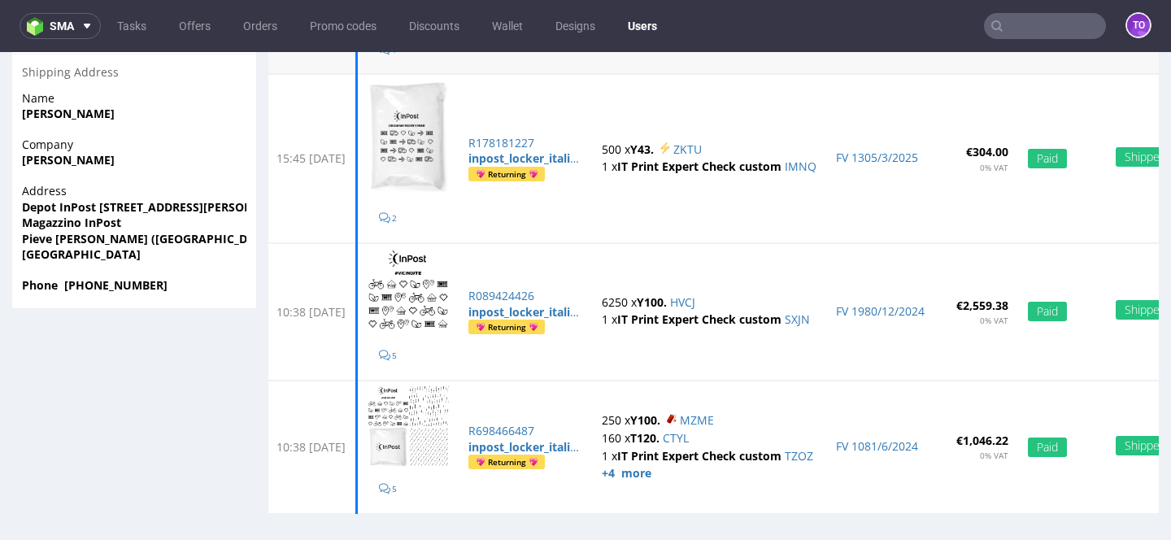
scroll to position [676, 0]
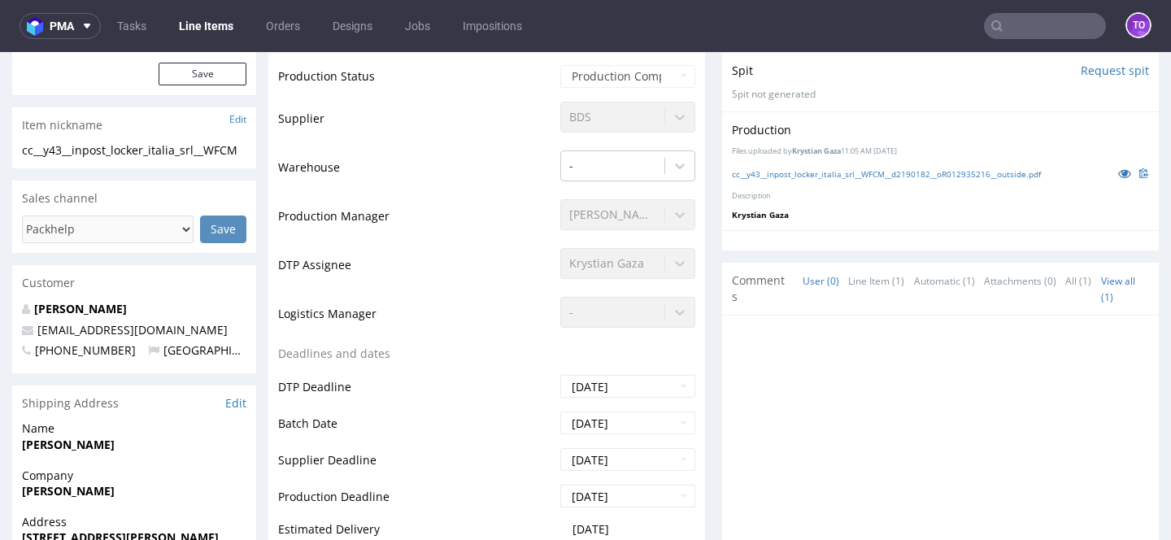
scroll to position [542, 0]
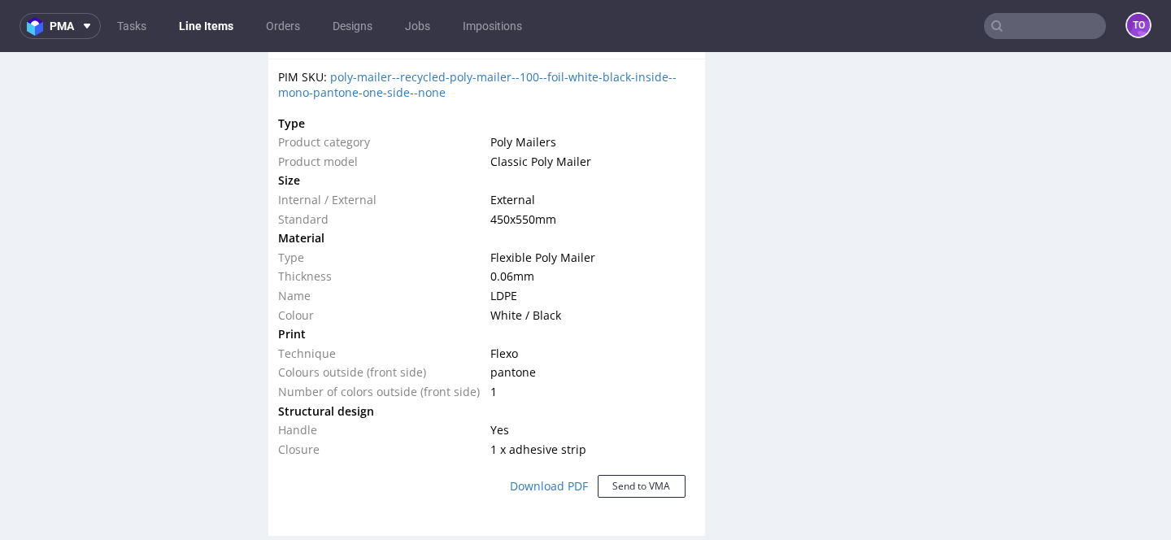
scroll to position [1172, 0]
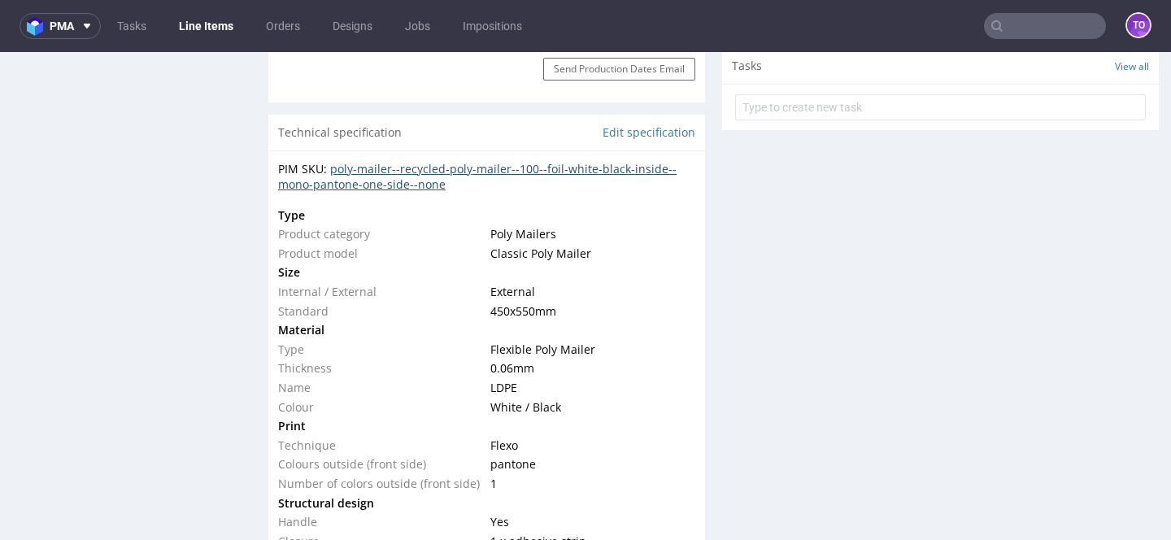
click at [535, 163] on link "poly-mailer--recycled-poly-mailer--100--foil-white-black-inside--mono-pantone-o…" at bounding box center [477, 177] width 398 height 32
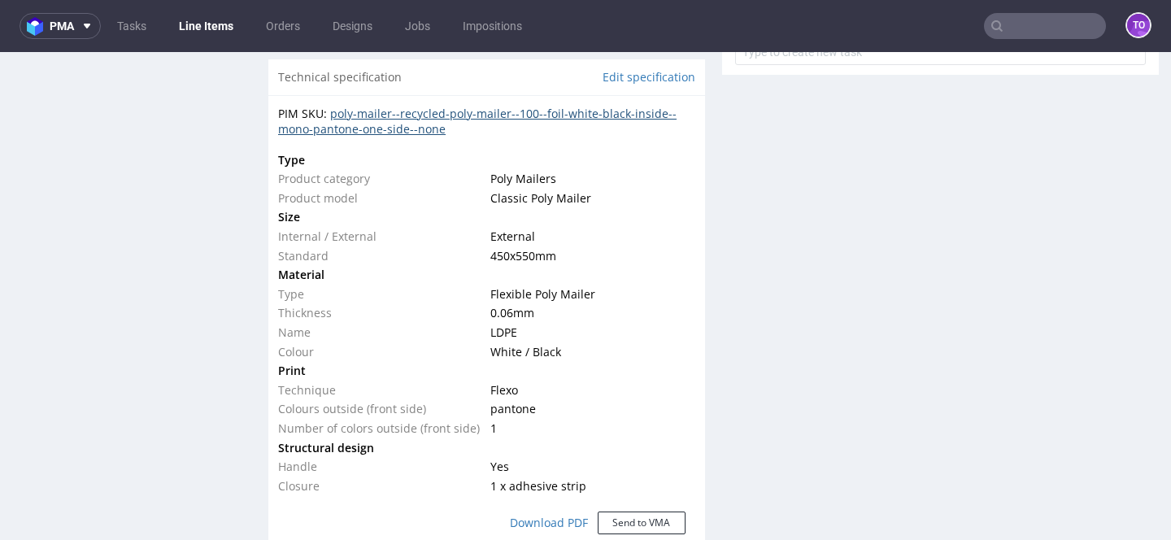
scroll to position [1249, 0]
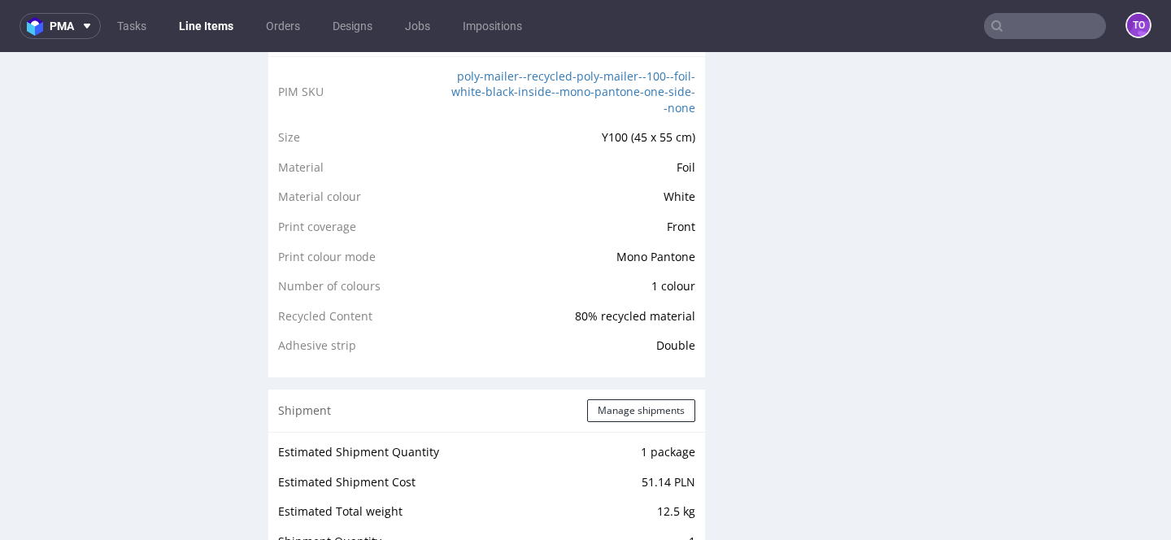
scroll to position [1146, 0]
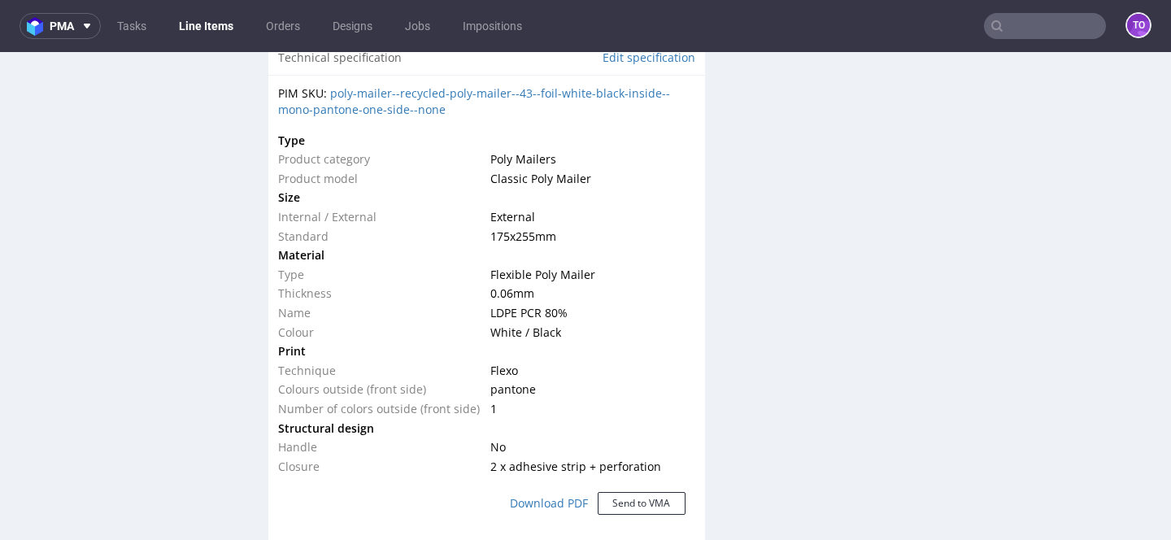
scroll to position [1277, 0]
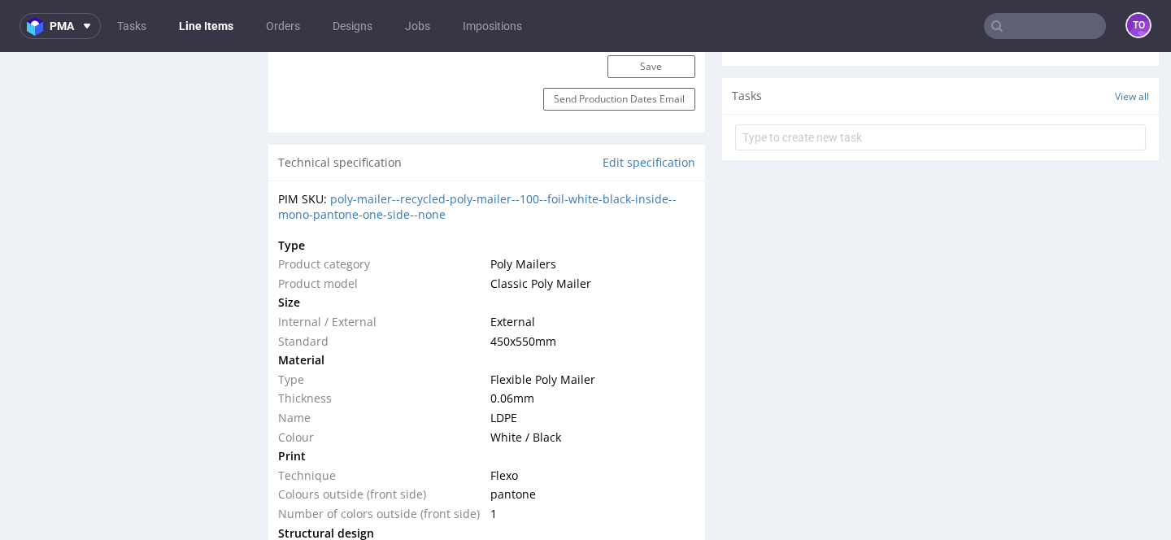
scroll to position [1259, 0]
